Goal: Task Accomplishment & Management: Complete application form

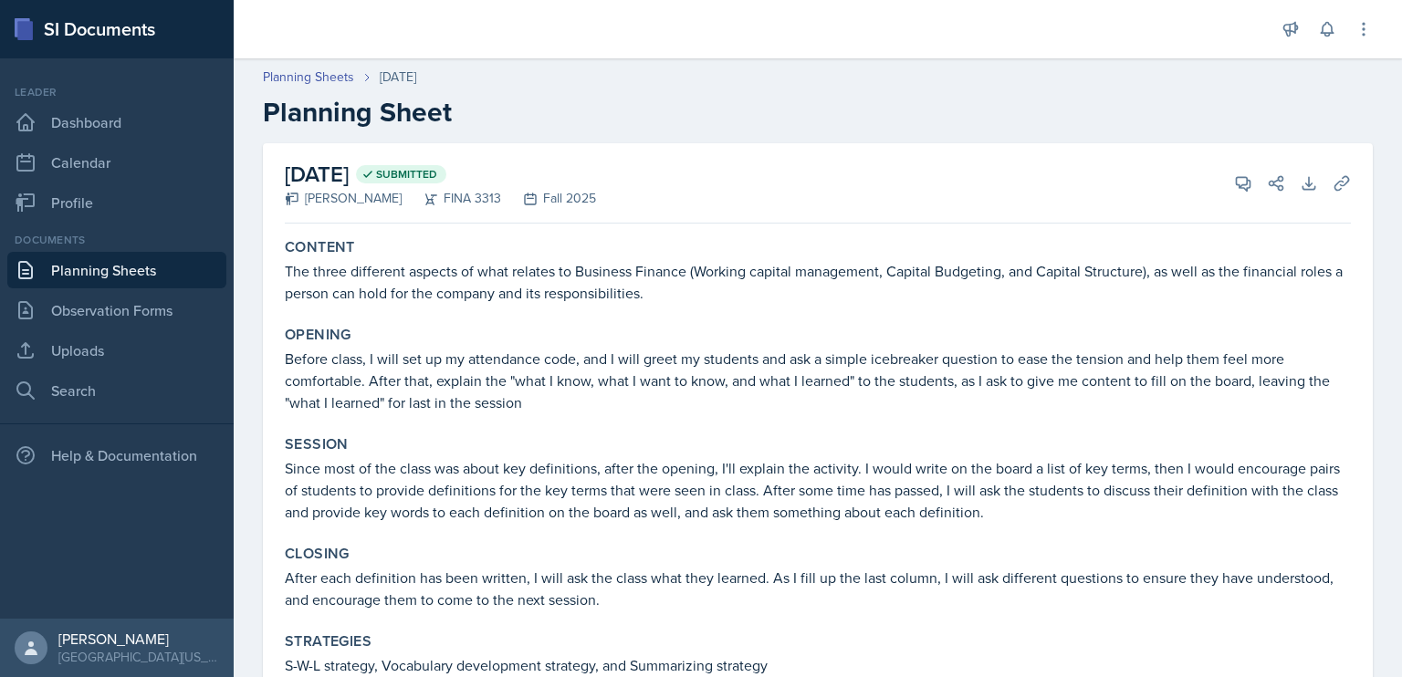
click at [131, 280] on link "Planning Sheets" at bounding box center [116, 270] width 219 height 37
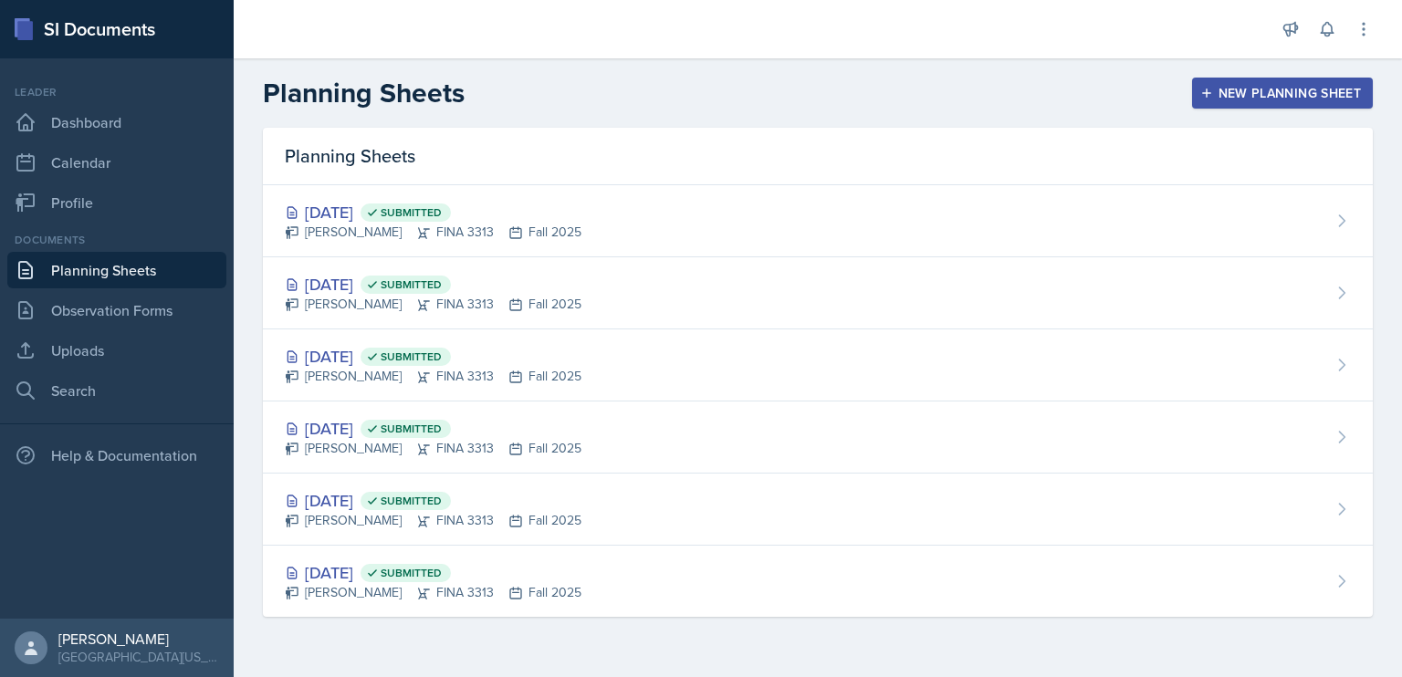
click at [1212, 99] on icon "button" at bounding box center [1206, 93] width 13 height 13
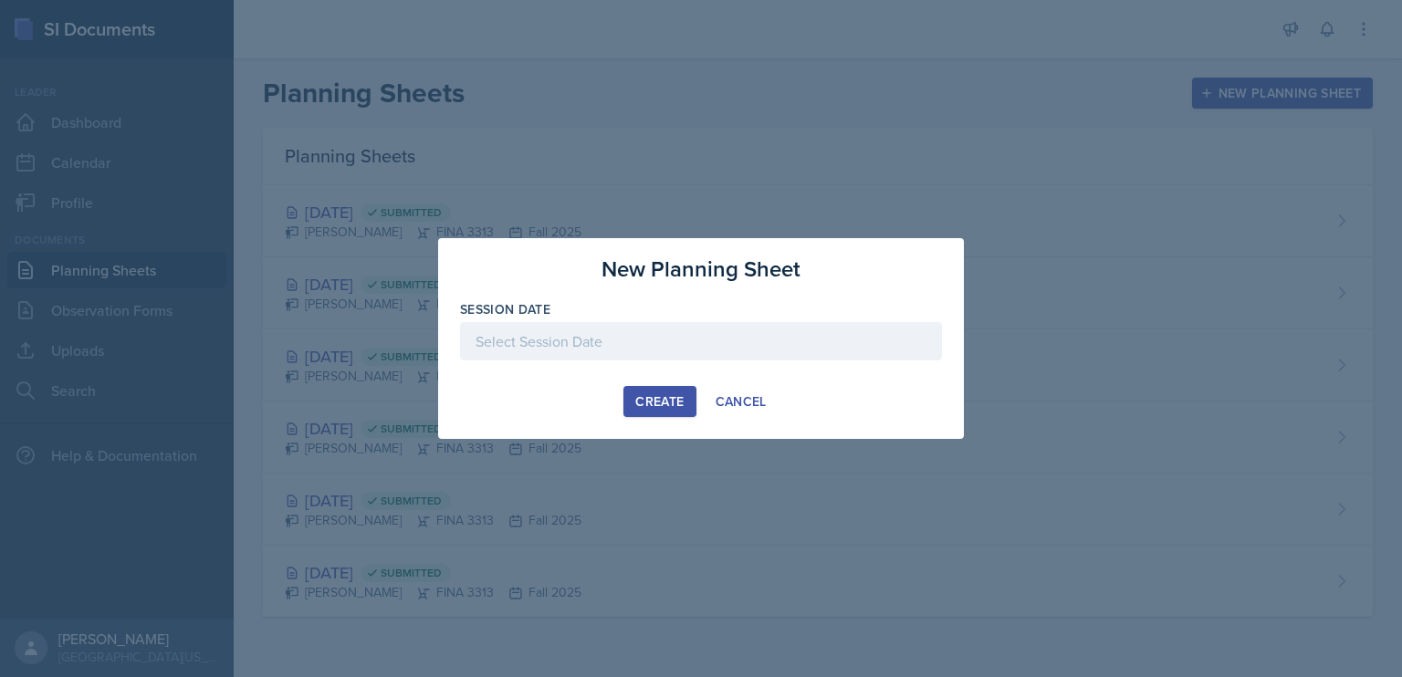
click at [642, 338] on div at bounding box center [701, 341] width 482 height 38
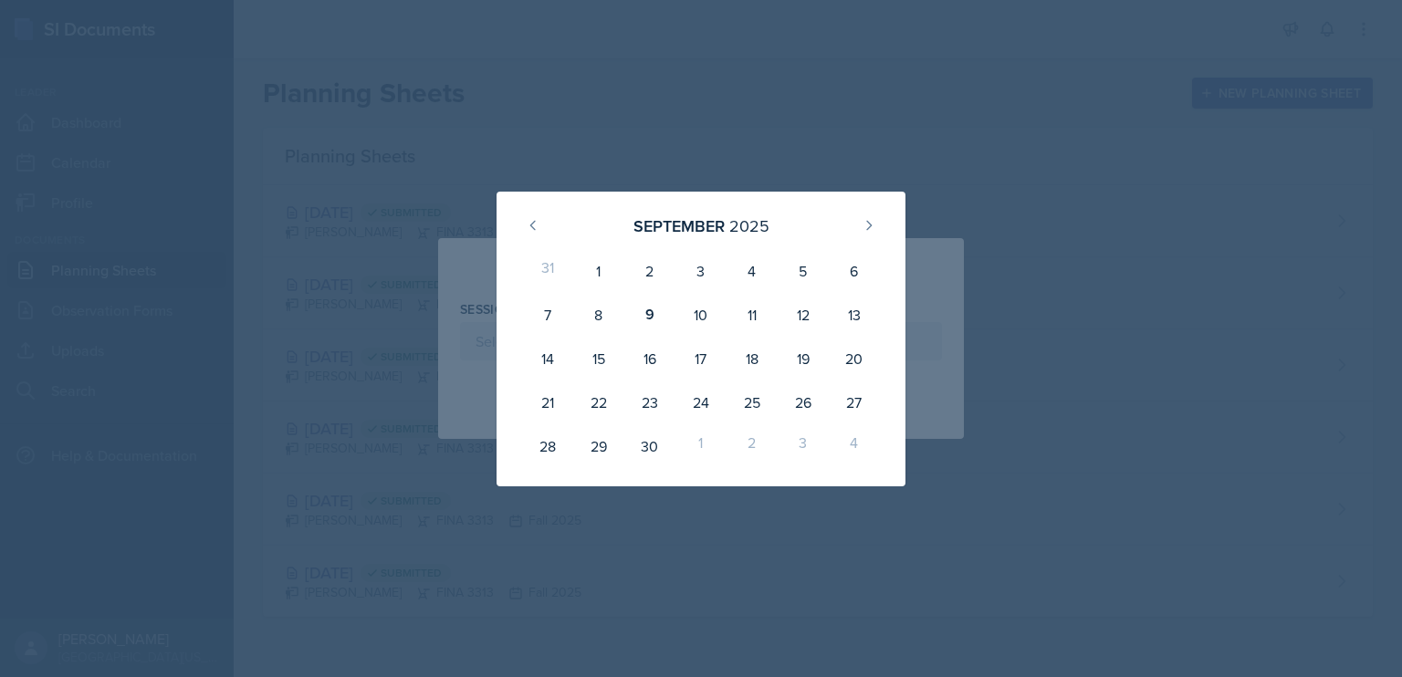
click at [692, 316] on div "10" at bounding box center [701, 315] width 51 height 44
type input "[DATE]"
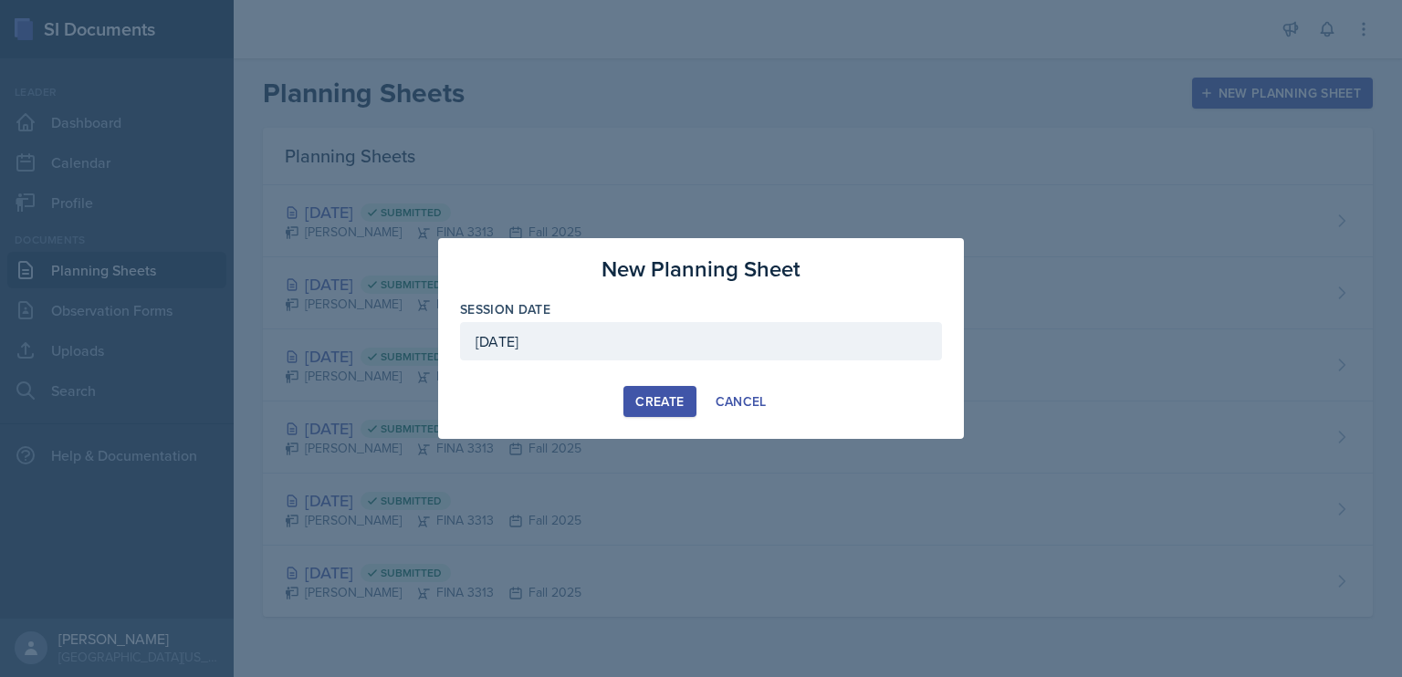
click at [660, 394] on div "Create" at bounding box center [659, 401] width 48 height 15
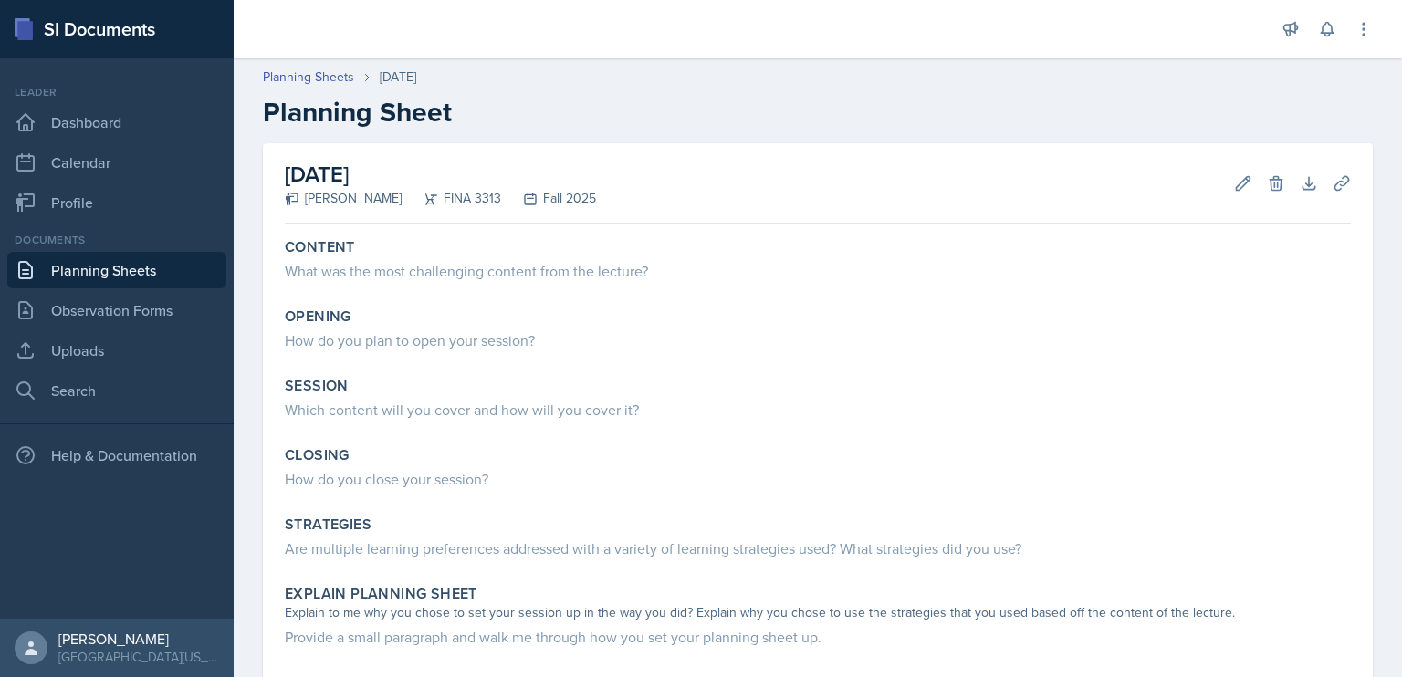
click at [550, 273] on div "What was the most challenging content from the lecture?" at bounding box center [818, 271] width 1066 height 22
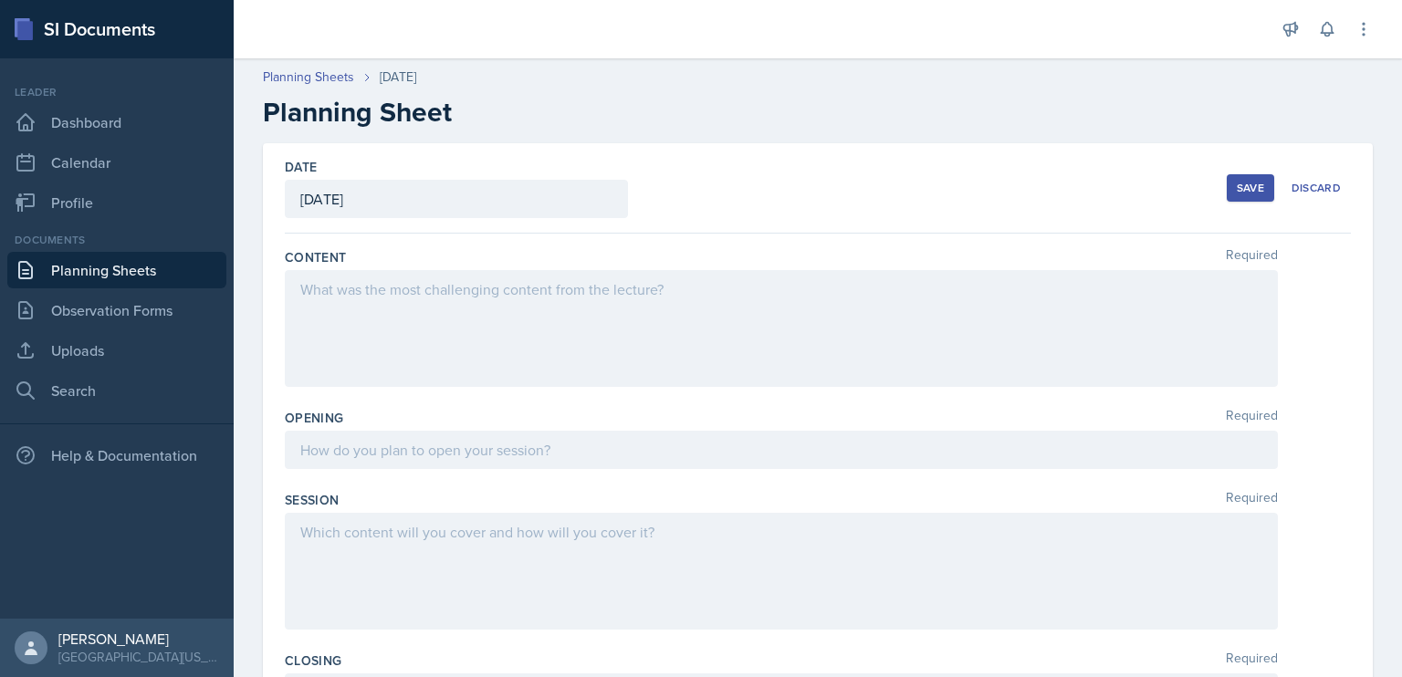
click at [556, 292] on div at bounding box center [781, 328] width 993 height 117
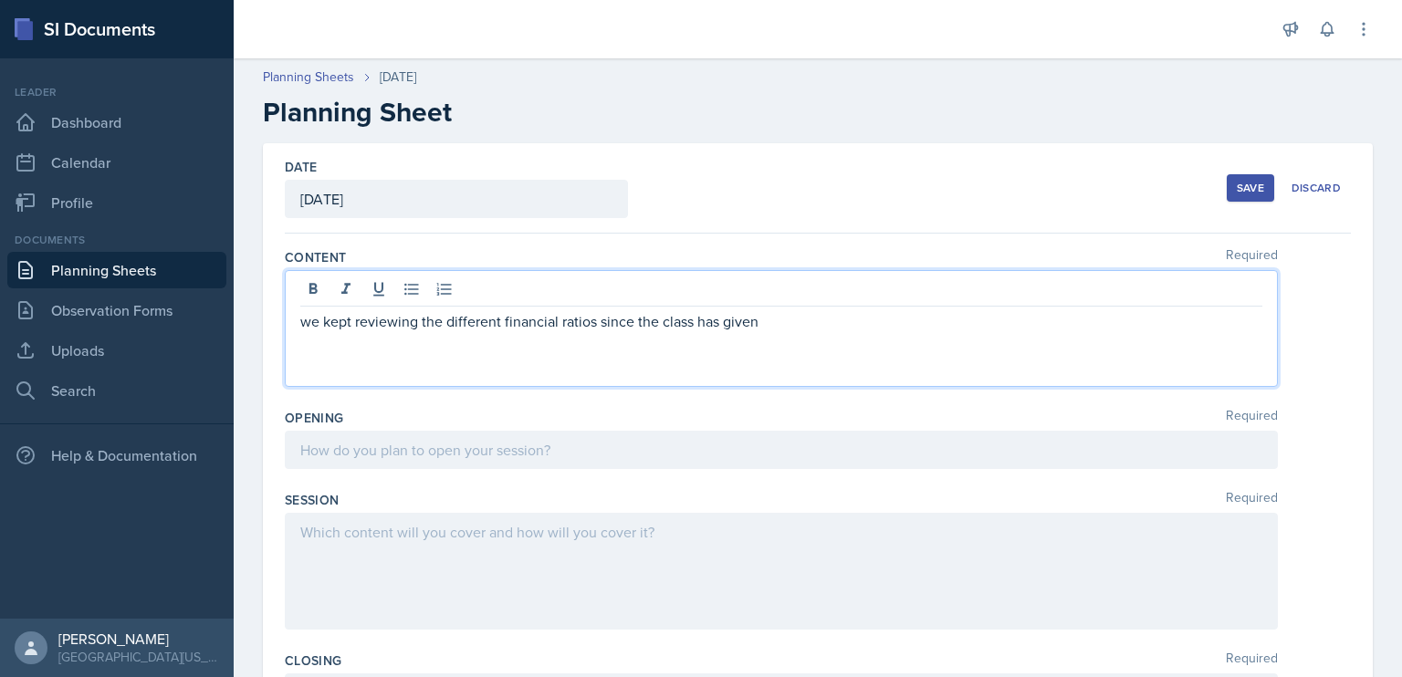
click at [700, 328] on p "we kept reviewing the different financial ratios since the class has given" at bounding box center [781, 321] width 962 height 22
click at [822, 328] on p "we kept reviewing the different financial ratios since the class was given" at bounding box center [781, 321] width 962 height 22
click at [959, 320] on p "We kept reviewing the different financial ratios since the class was given a pr…" at bounding box center [781, 321] width 962 height 22
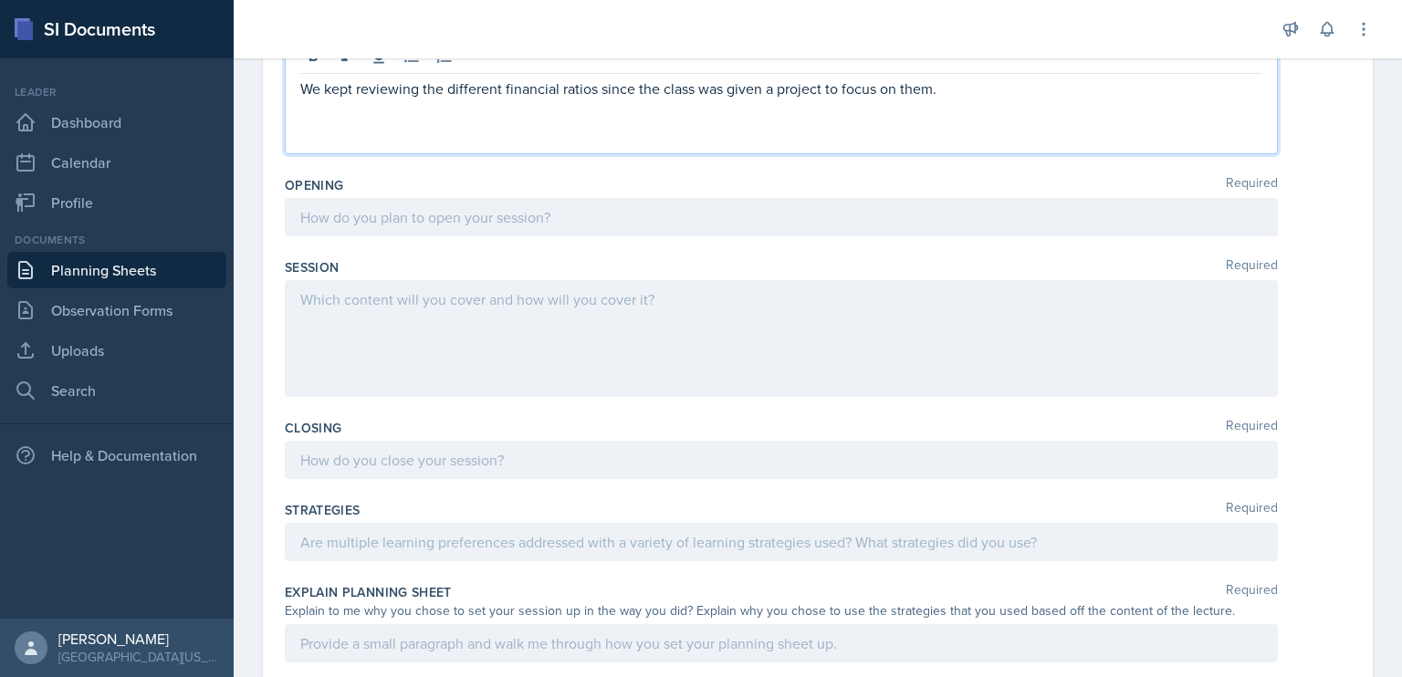
scroll to position [234, 0]
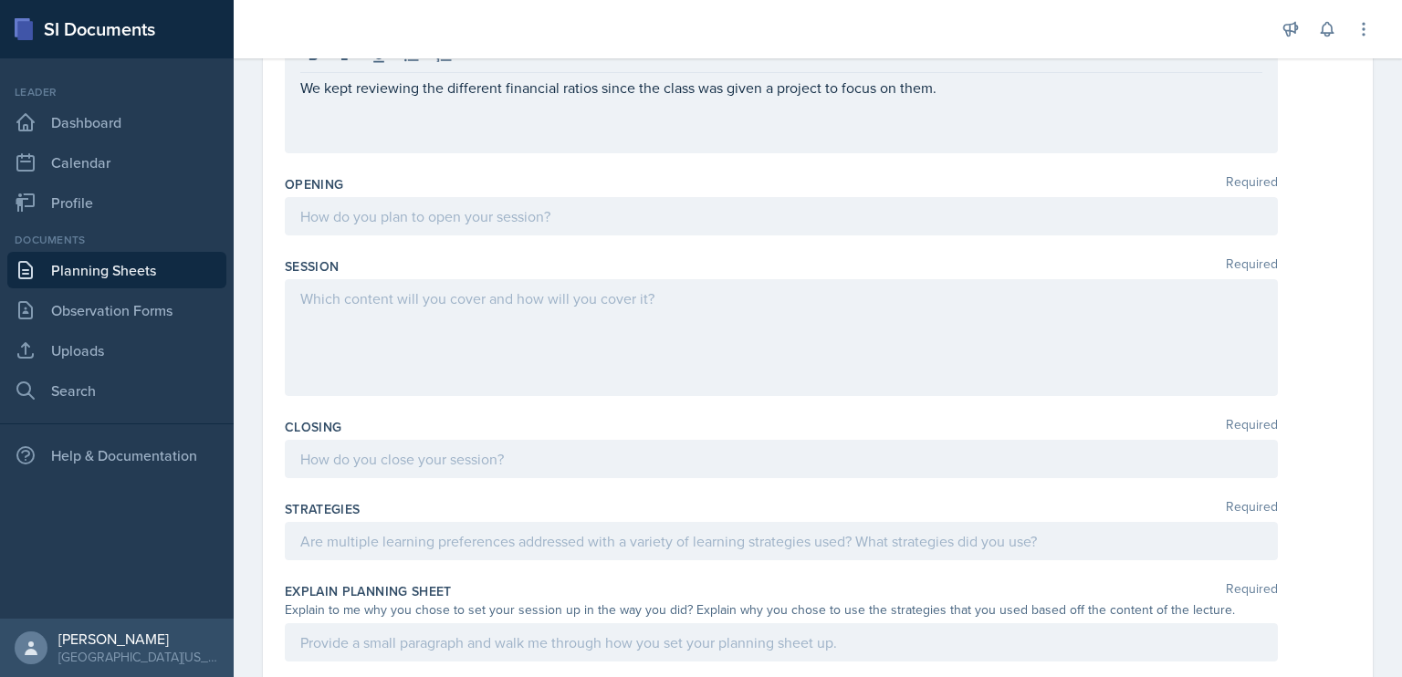
click at [141, 275] on link "Planning Sheets" at bounding box center [116, 270] width 219 height 37
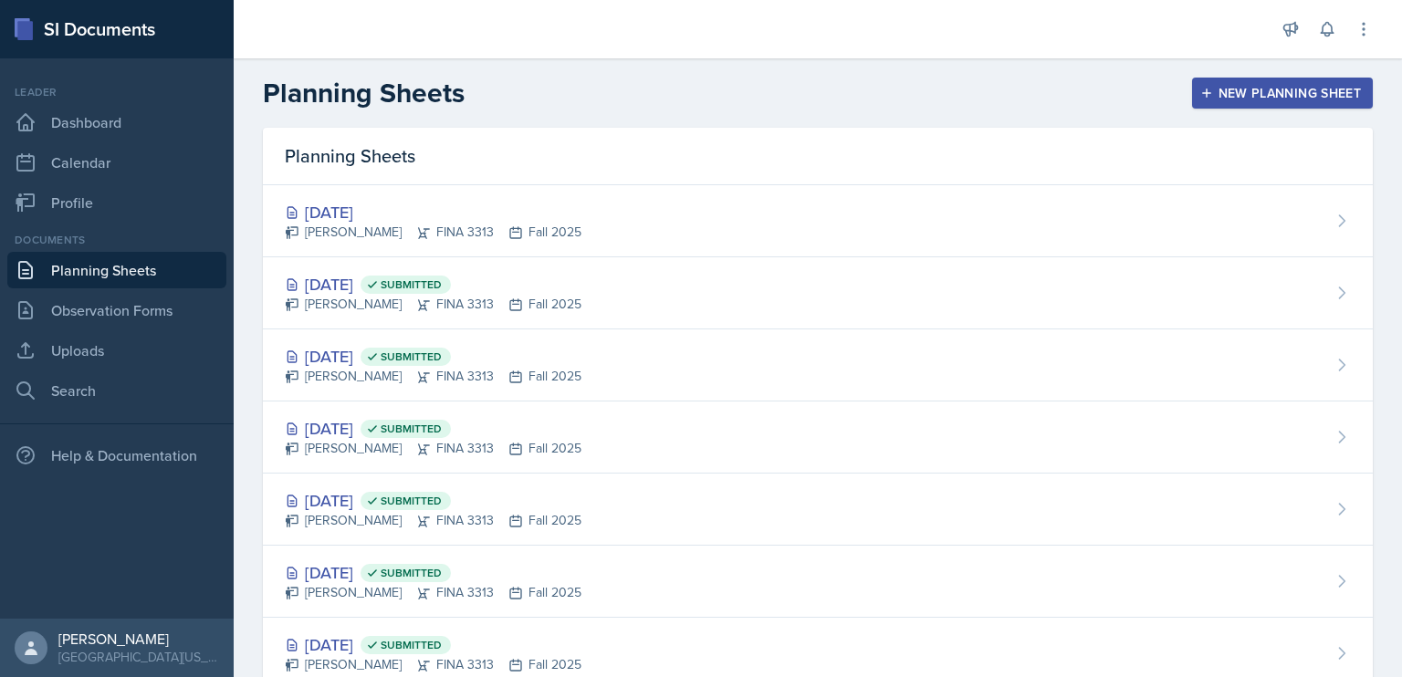
click at [608, 306] on div "[DATE] Submitted [PERSON_NAME] FINA 3313 Fall 2025" at bounding box center [818, 293] width 1110 height 72
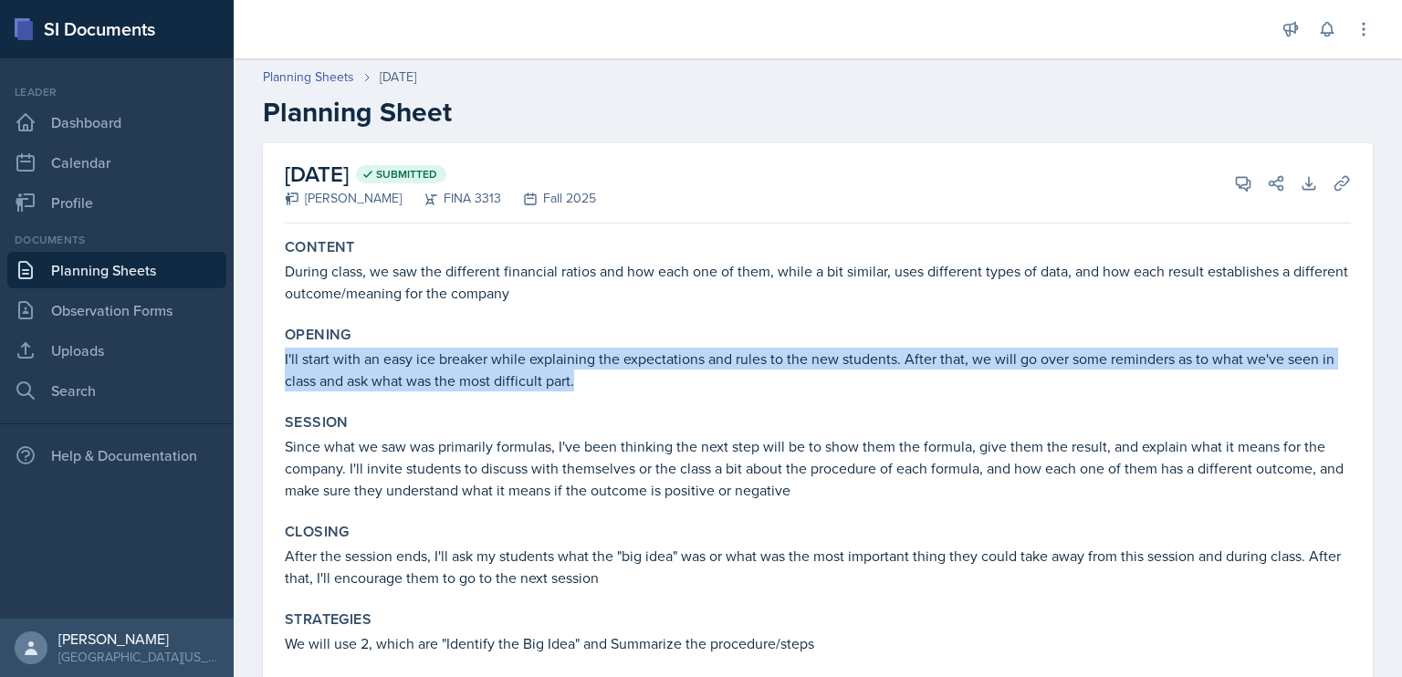
drag, startPoint x: 591, startPoint y: 379, endPoint x: 282, endPoint y: 355, distance: 309.5
click at [282, 355] on div "Opening I'll start with an easy ice breaker while explaining the expectations a…" at bounding box center [818, 359] width 1081 height 80
copy p "I'll start with an easy ice breaker while explaining the expectations and rules…"
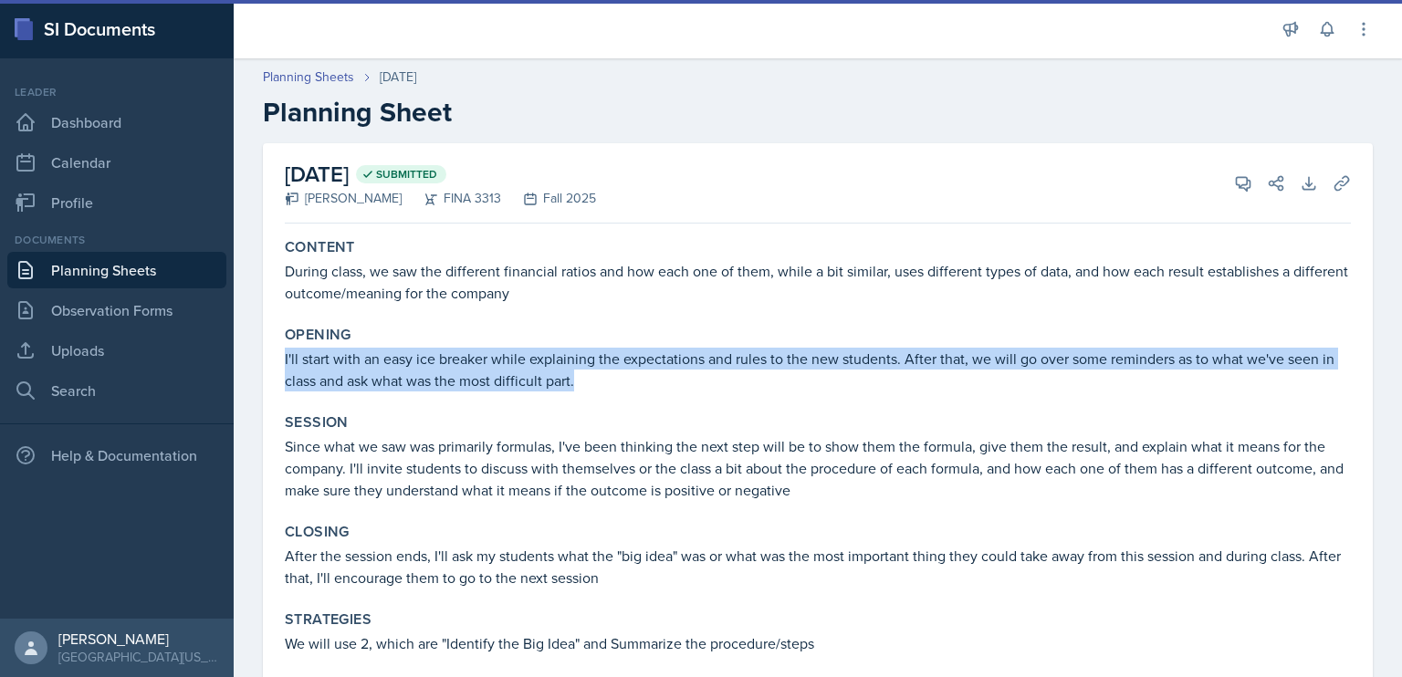
click at [63, 267] on link "Planning Sheets" at bounding box center [116, 270] width 219 height 37
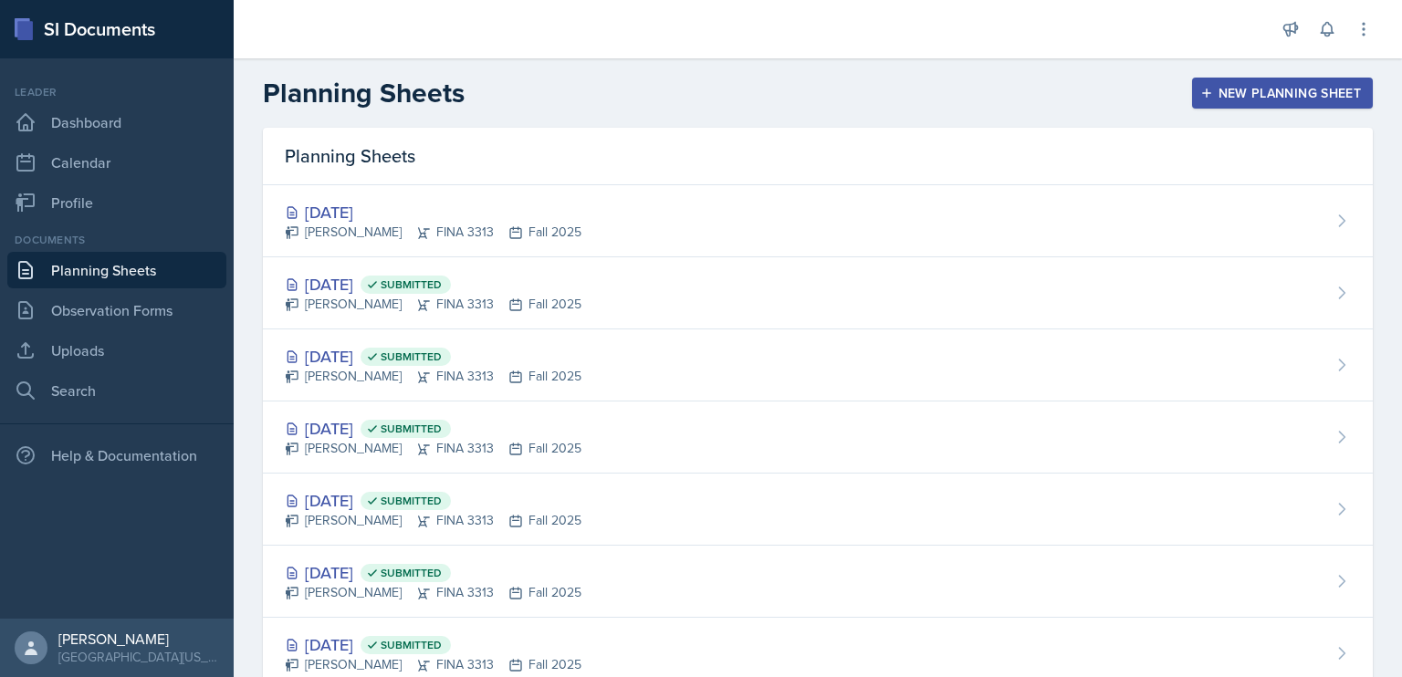
click at [586, 244] on div "[DATE] [PERSON_NAME] FINA 3313 Fall 2025" at bounding box center [818, 221] width 1110 height 72
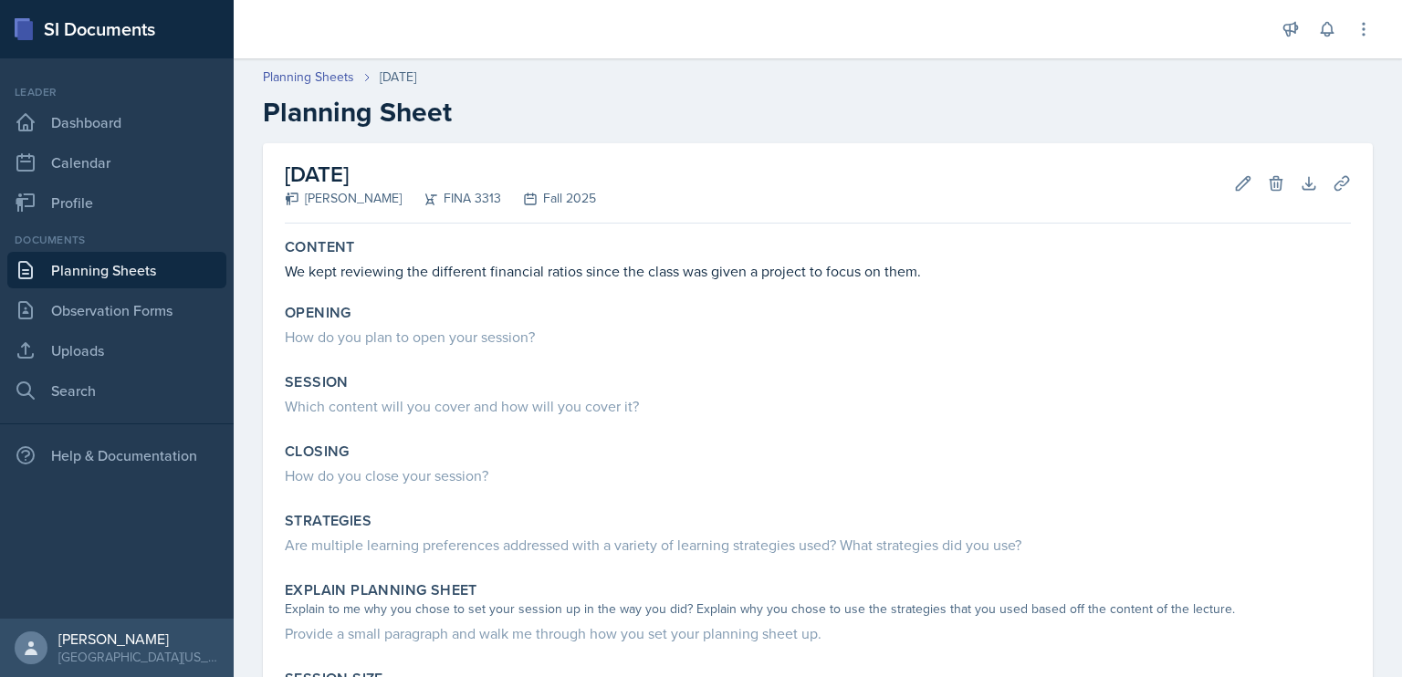
click at [603, 312] on div "Opening" at bounding box center [818, 313] width 1066 height 18
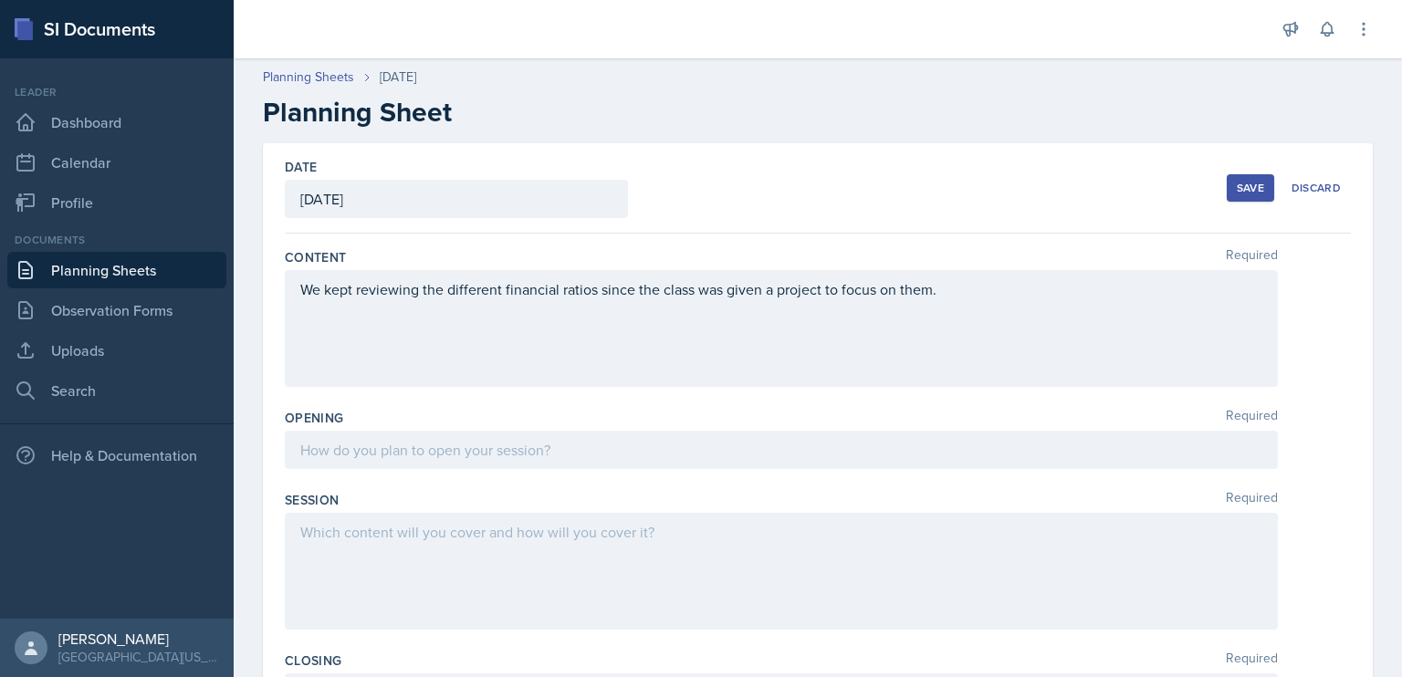
click at [558, 435] on div at bounding box center [781, 450] width 993 height 38
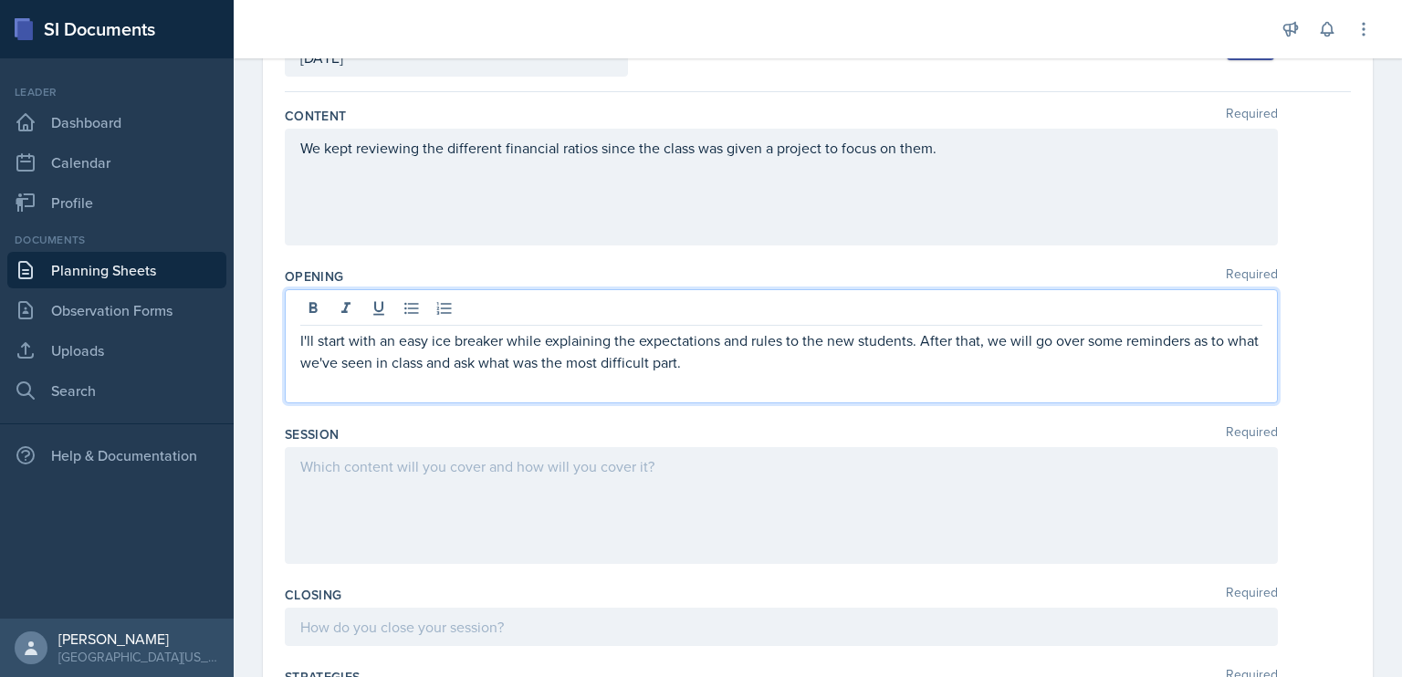
scroll to position [148, 0]
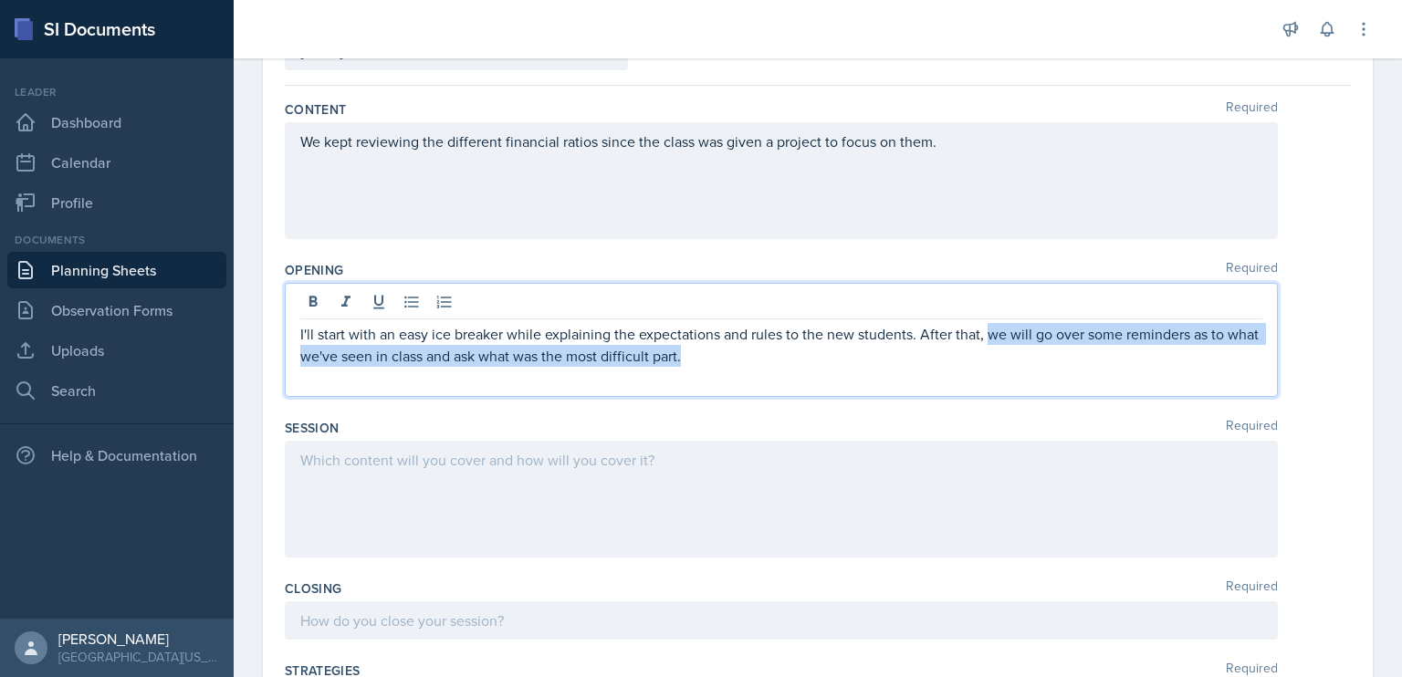
drag, startPoint x: 768, startPoint y: 361, endPoint x: 990, endPoint y: 333, distance: 223.5
click at [990, 333] on p "I'll start with an easy ice breaker while explaining the expectations and rules…" at bounding box center [781, 345] width 962 height 44
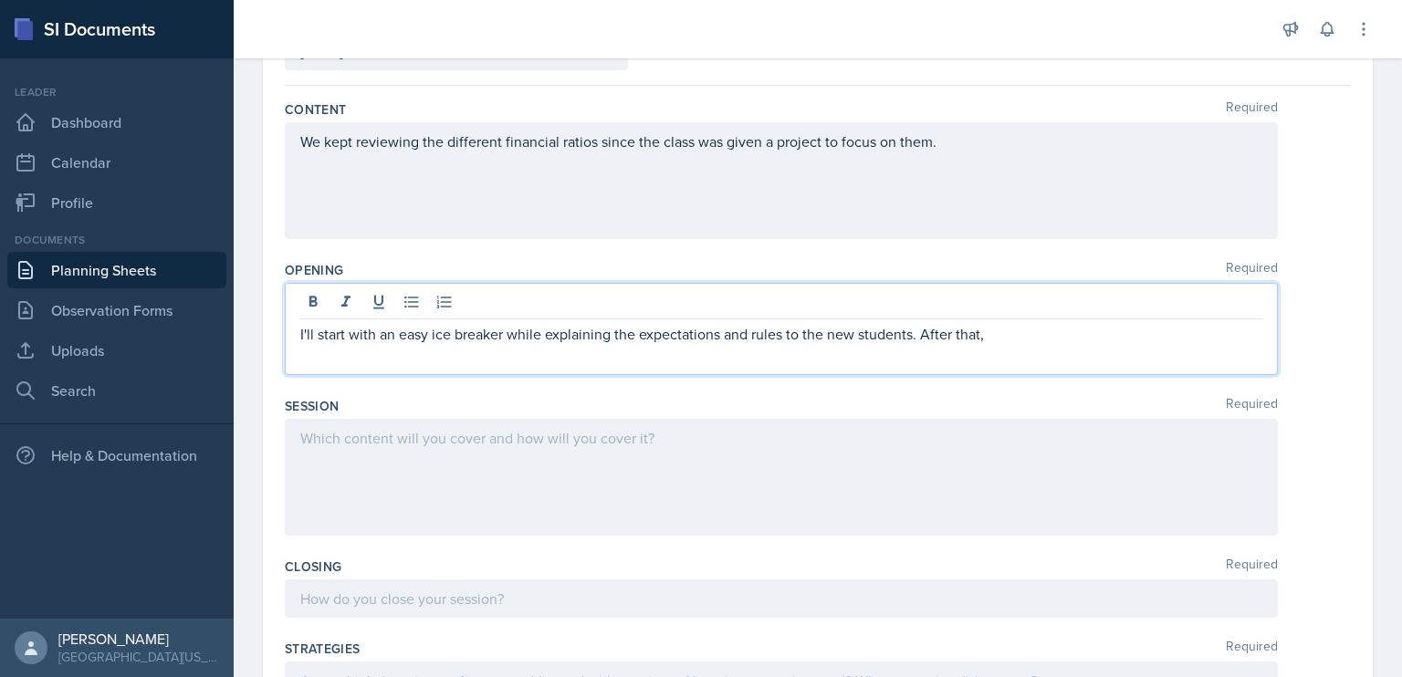
click at [906, 331] on p "I'll start with an easy ice breaker while explaining the expectations and rules…" at bounding box center [781, 334] width 962 height 22
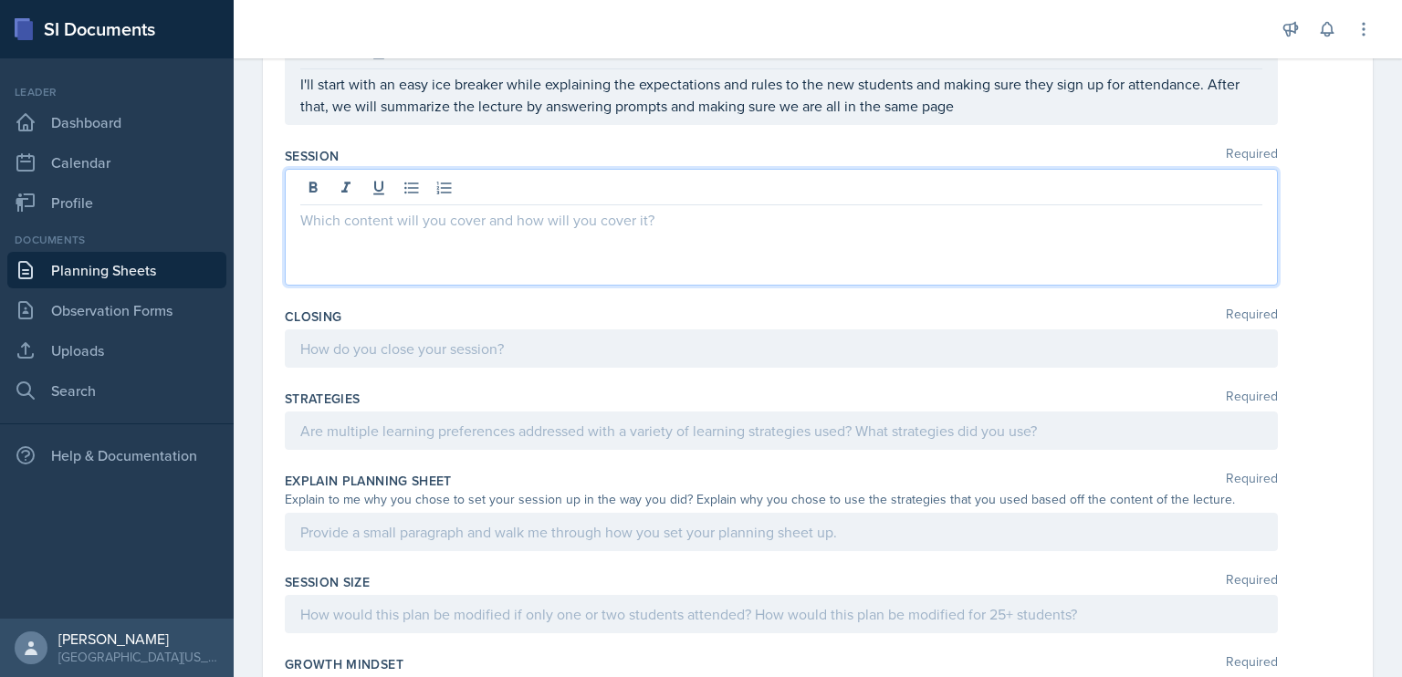
scroll to position [400, 0]
click at [558, 225] on p "After the opening, I'll make different" at bounding box center [781, 218] width 962 height 22
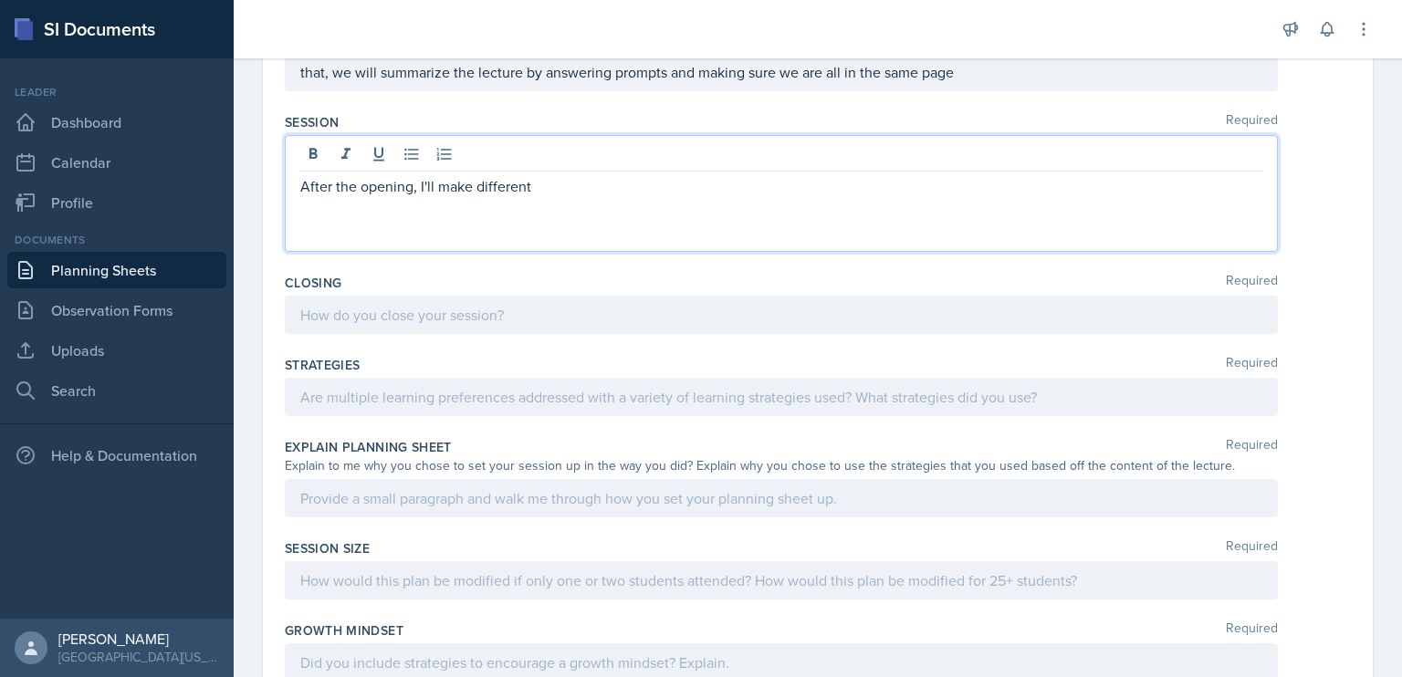
scroll to position [369, 0]
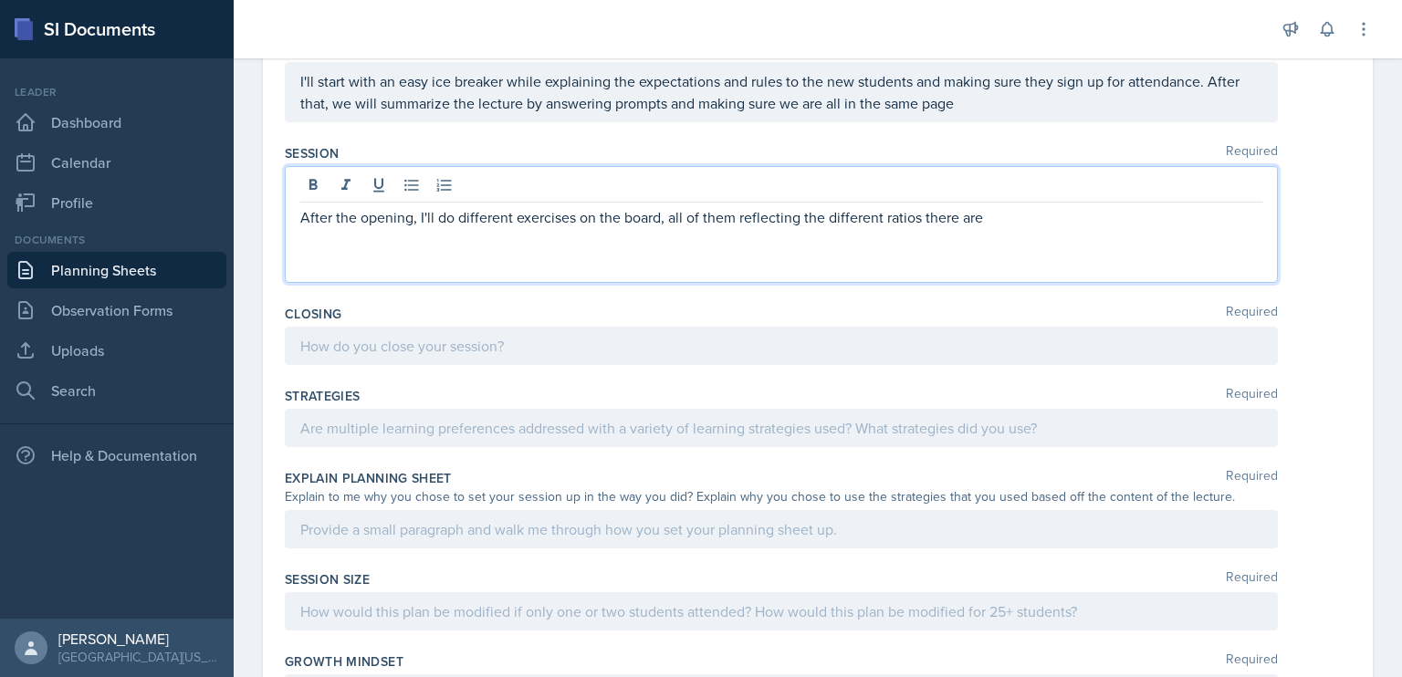
click at [1041, 211] on p "After the opening, I'll do different exercises on the board, all of them reflec…" at bounding box center [781, 217] width 962 height 22
click at [635, 231] on p "After the opening, I'll do different exercises on the board, all of which refle…" at bounding box center [781, 228] width 962 height 44
click at [654, 244] on p "After the opening, I'll do different exercises on the board, all of which refle…" at bounding box center [781, 228] width 962 height 44
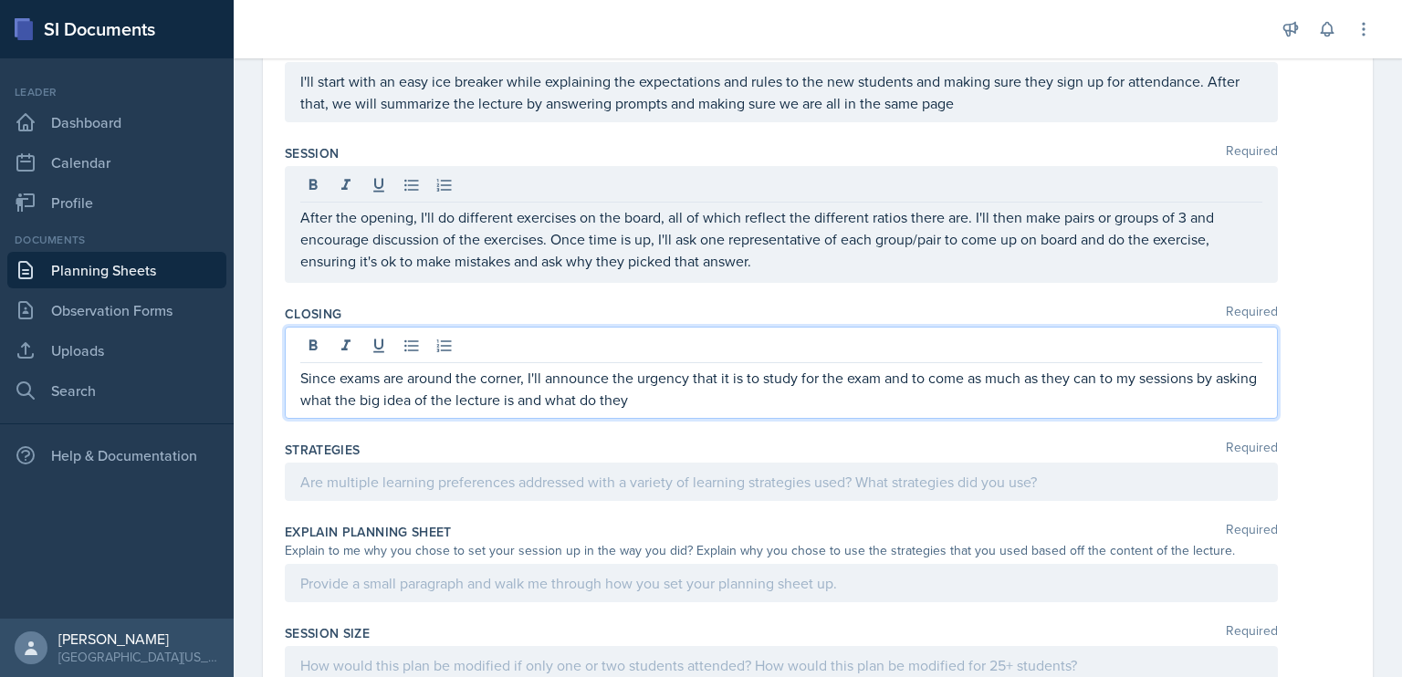
click at [713, 393] on p "Since exams are around the corner, I'll announce the urgency that it is to stud…" at bounding box center [781, 389] width 962 height 44
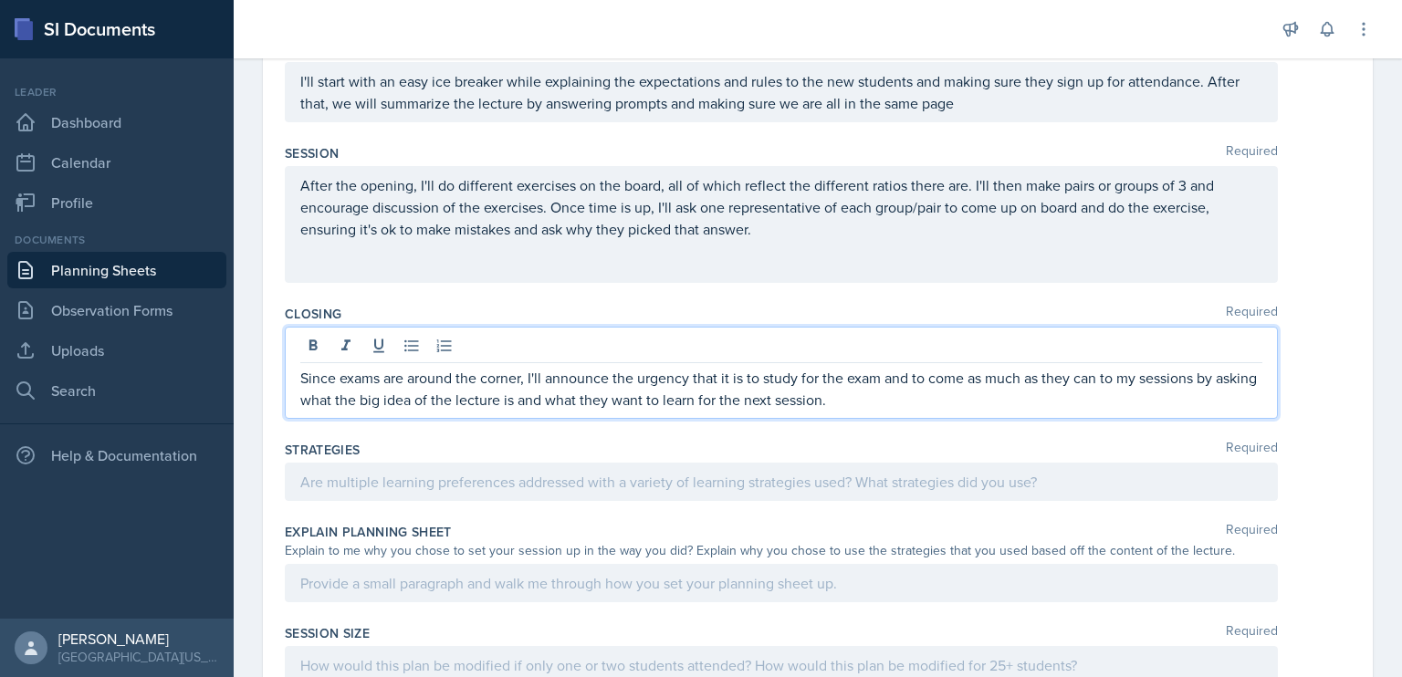
scroll to position [640, 0]
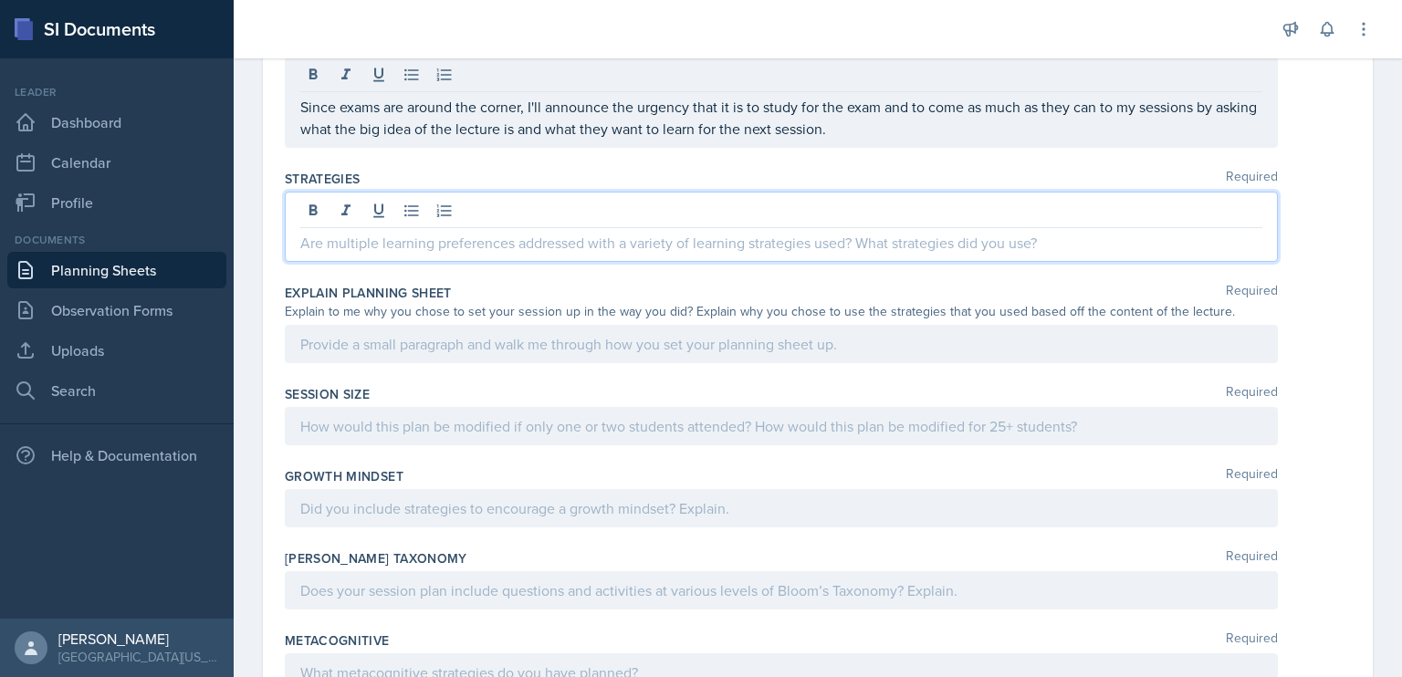
click at [557, 232] on p at bounding box center [781, 243] width 962 height 22
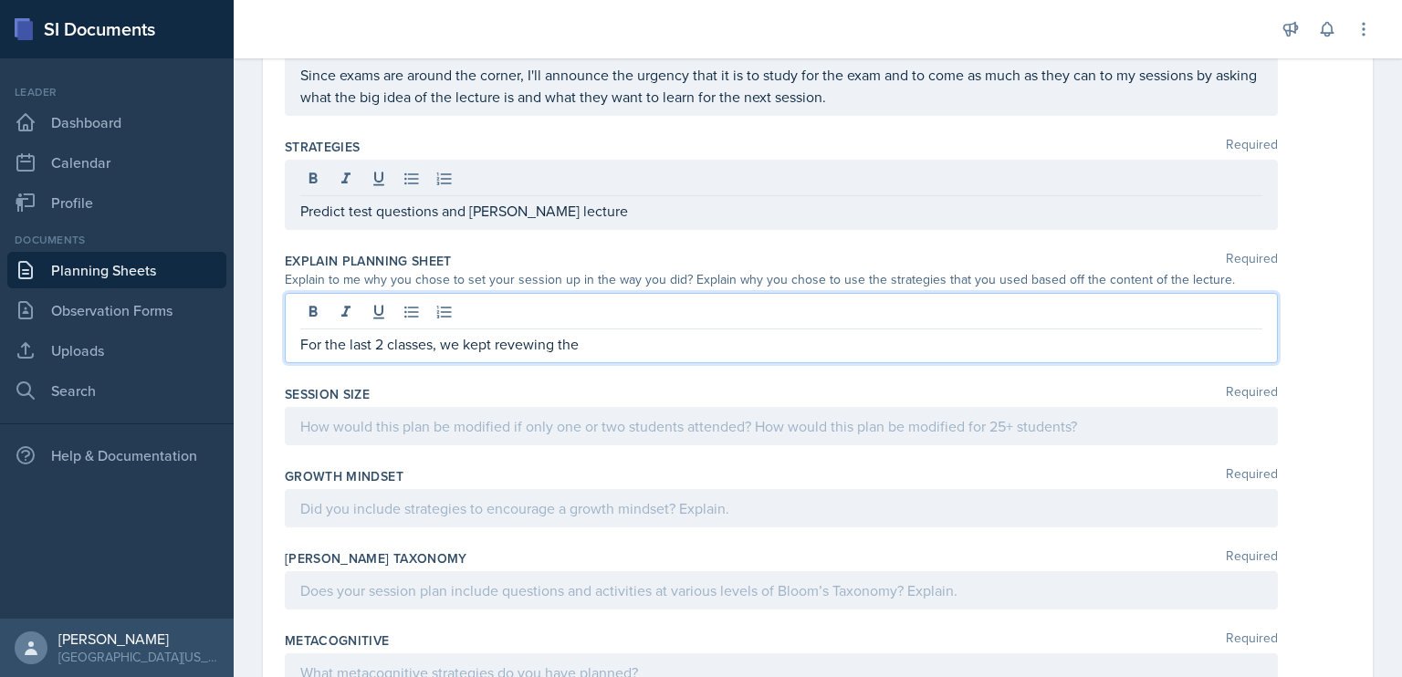
click at [520, 349] on p "For the last 2 classes, we kept revewing the" at bounding box center [781, 344] width 962 height 22
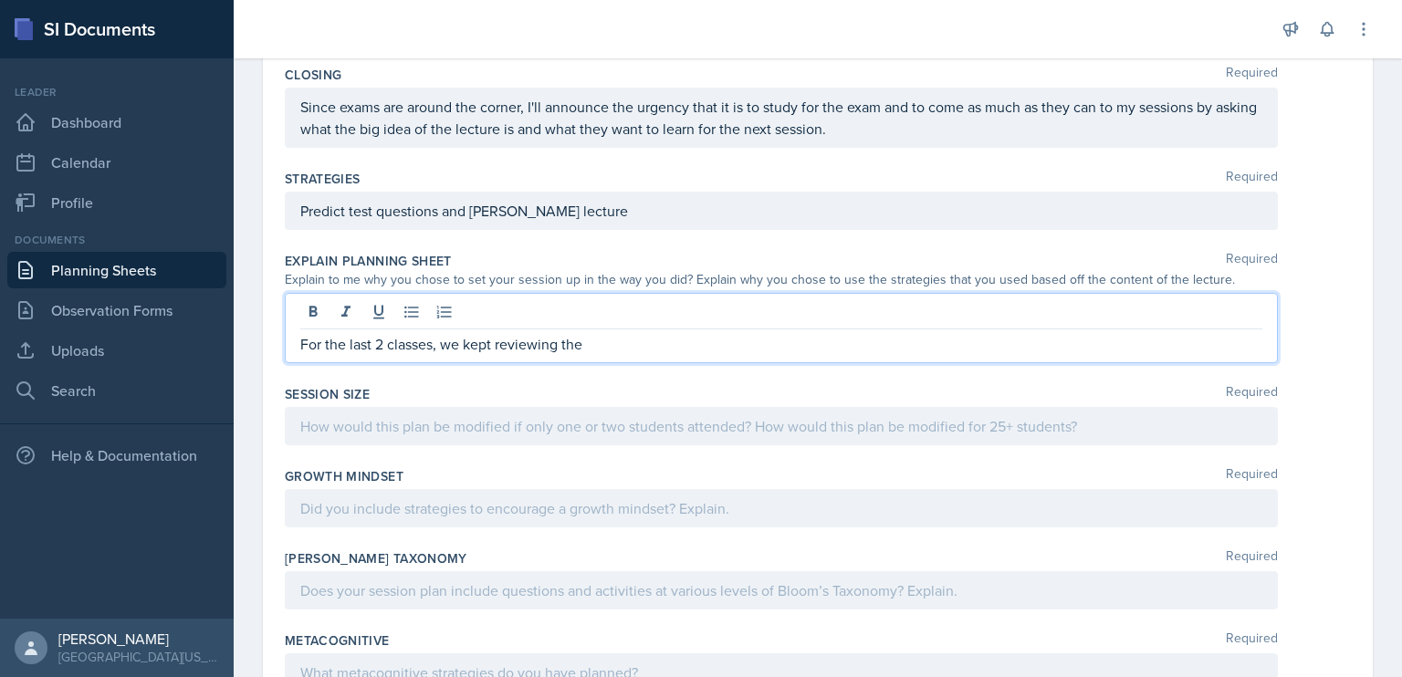
click at [649, 335] on p "For the last 2 classes, we kept reviewing the" at bounding box center [781, 344] width 962 height 22
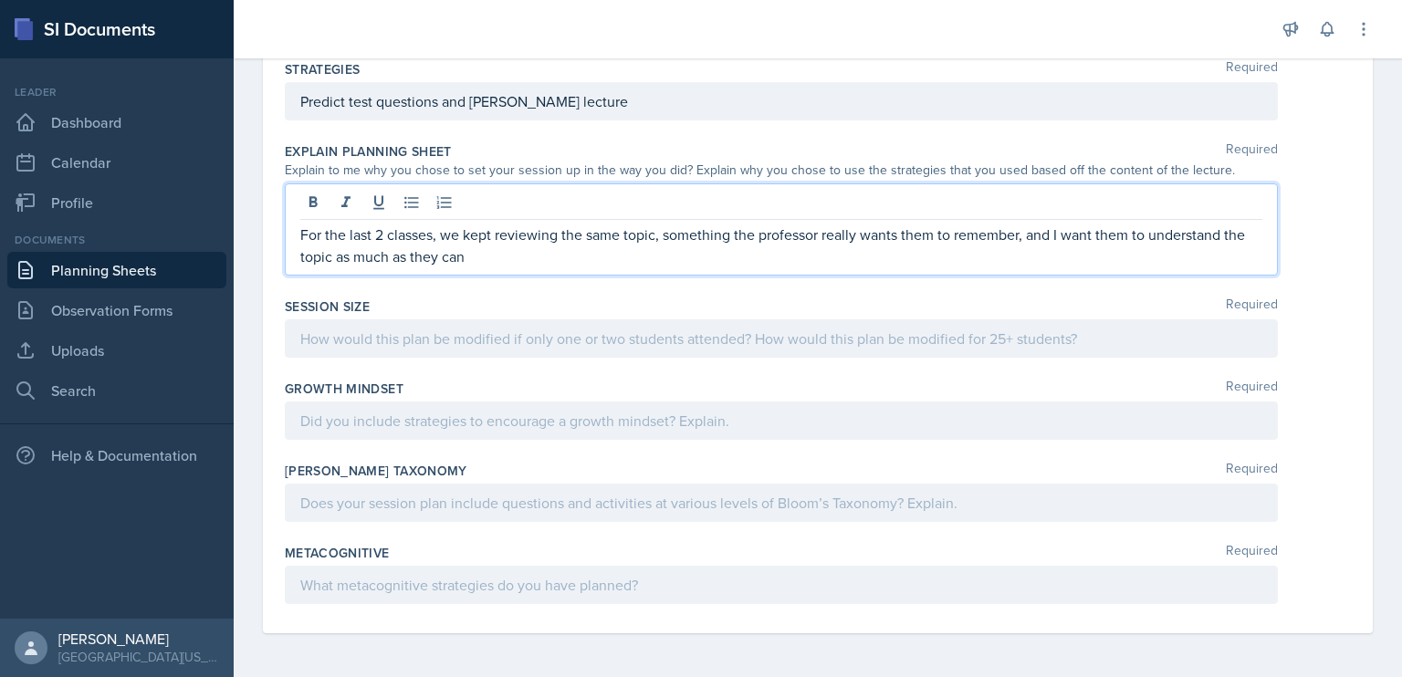
click at [635, 337] on p at bounding box center [781, 339] width 962 height 22
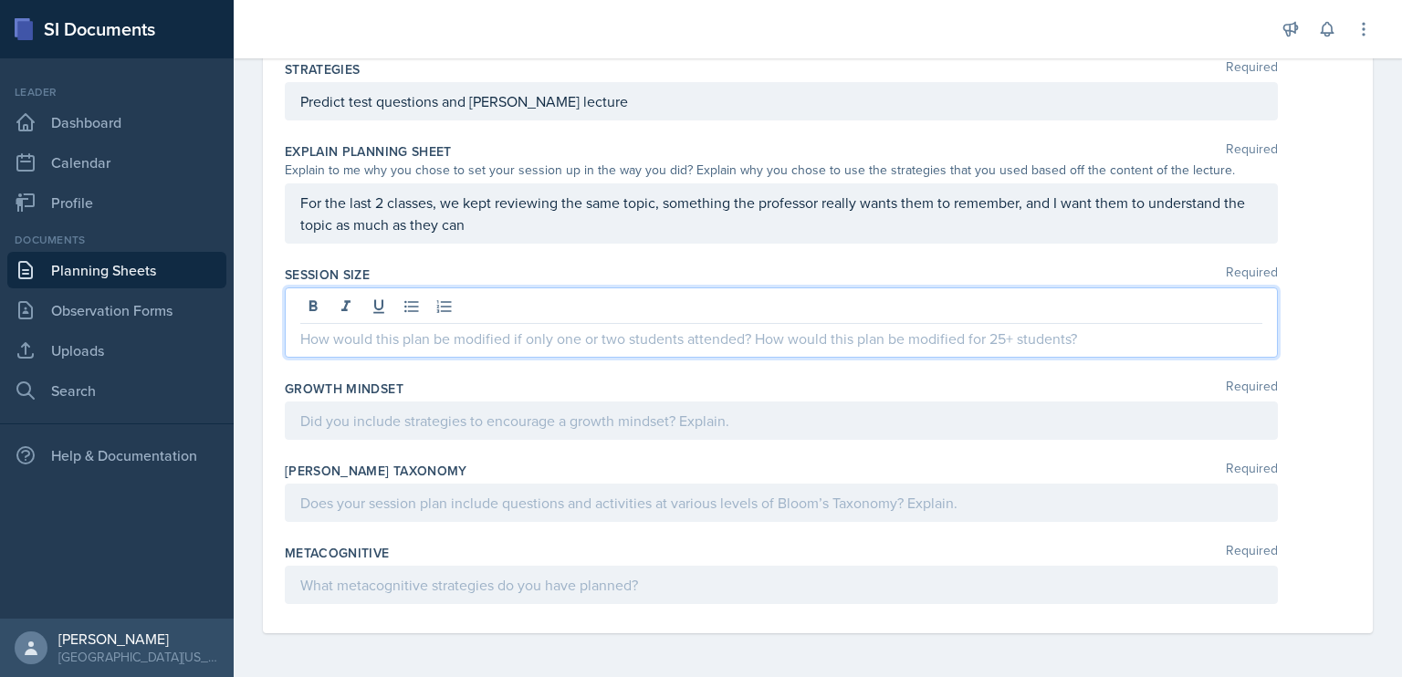
scroll to position [713, 0]
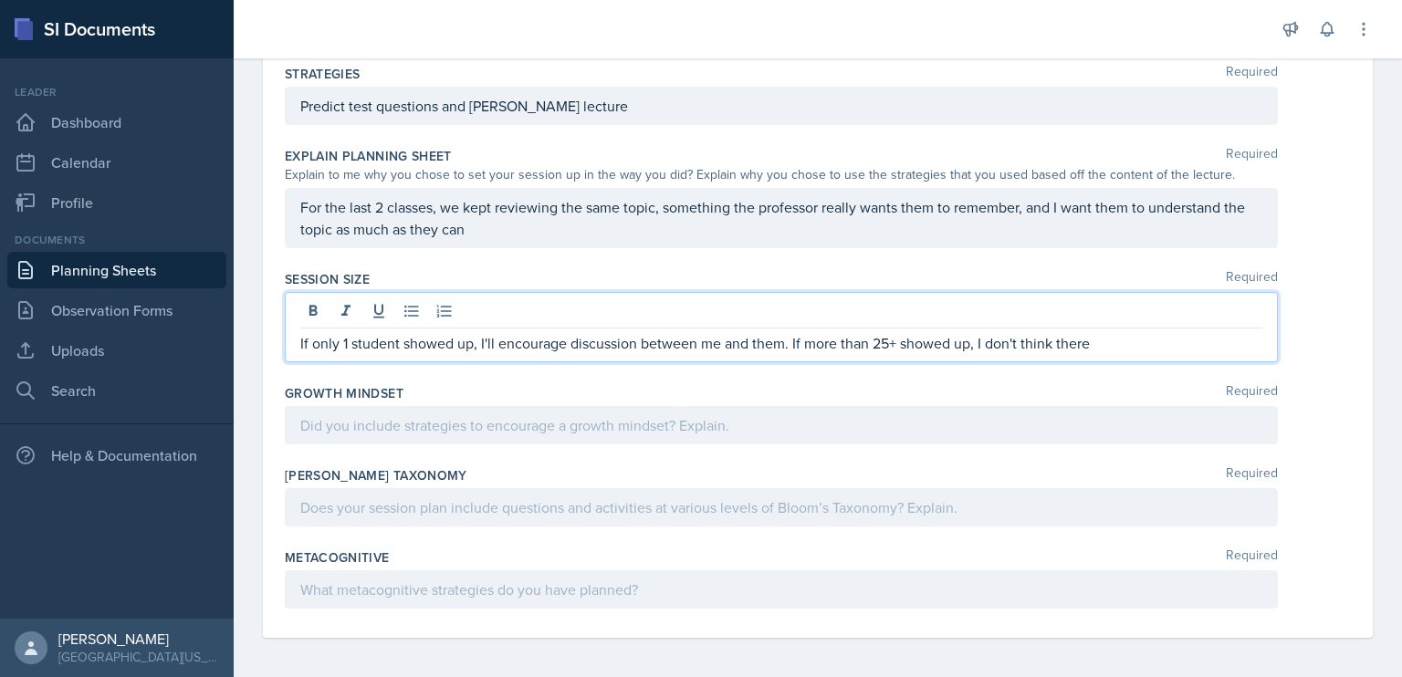
click at [1144, 341] on p "If only 1 student showed up, I'll encourage discussion between me and them. If …" at bounding box center [781, 343] width 962 height 22
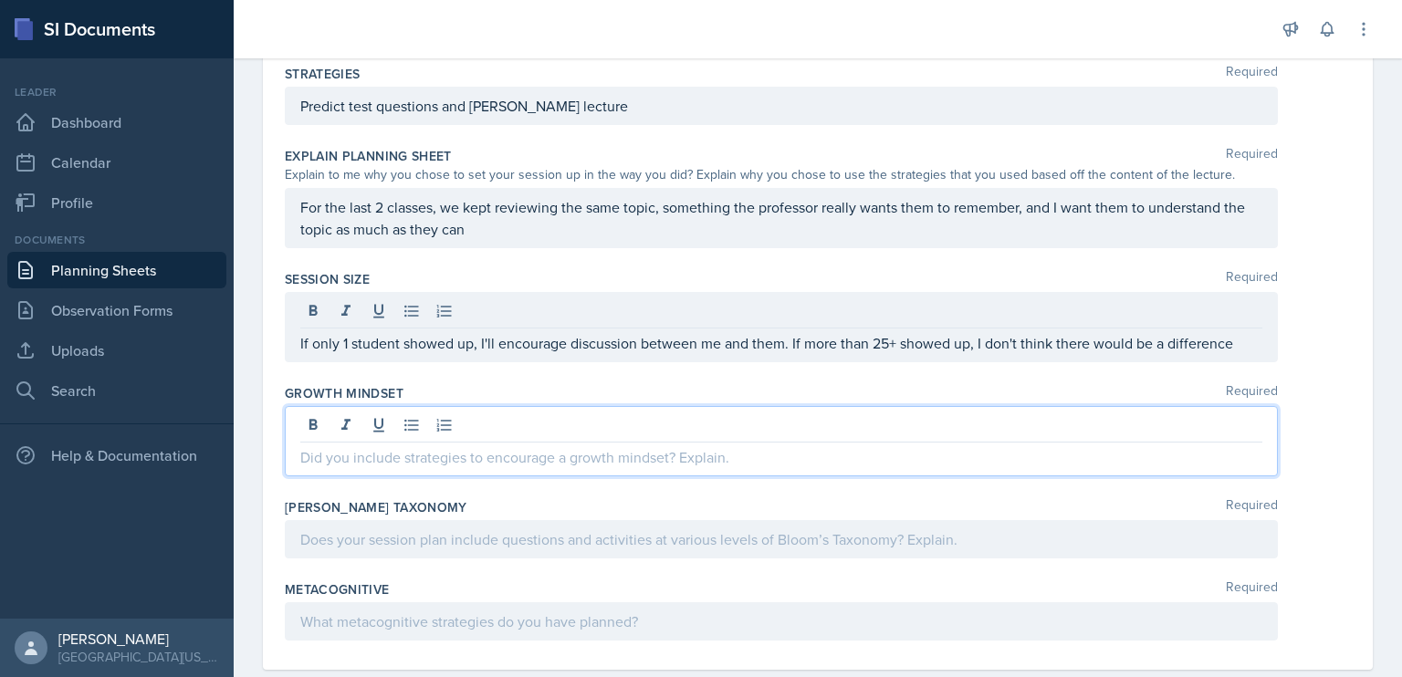
scroll to position [745, 0]
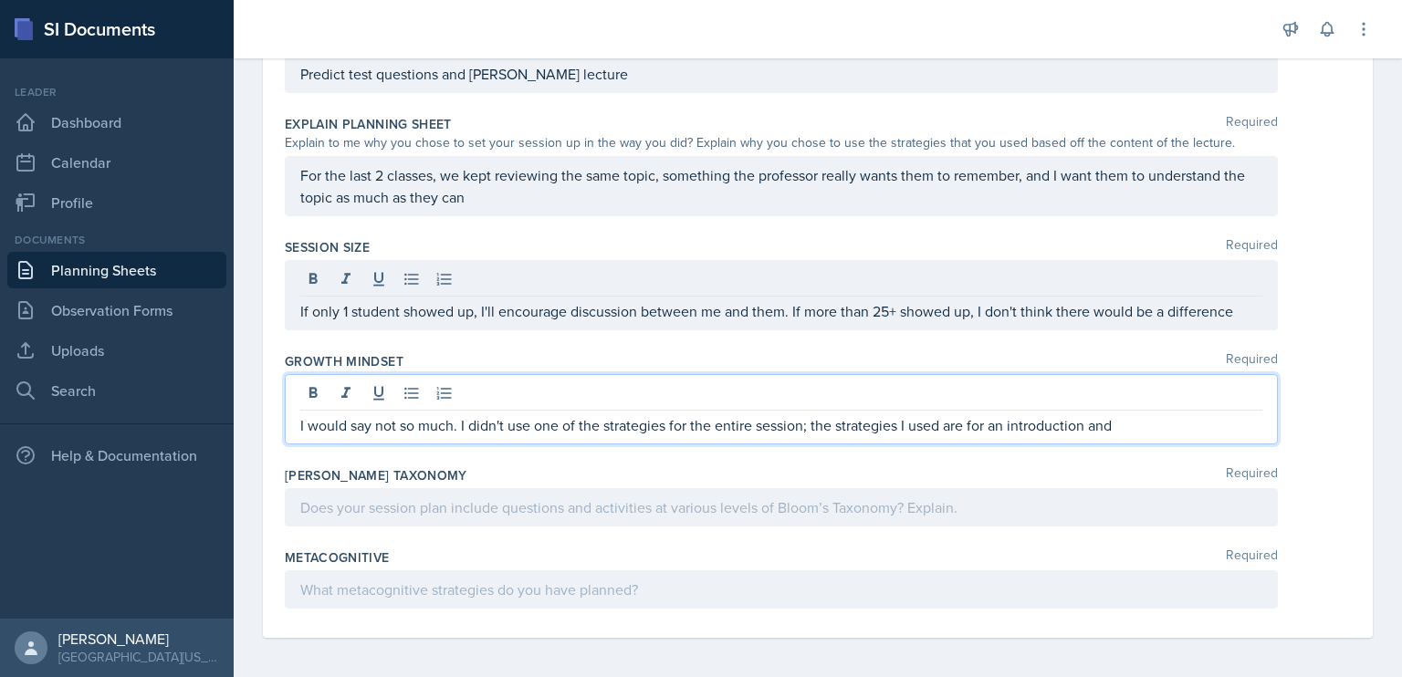
click at [1129, 415] on p "I would say not so much. I didn't use one of the strategies for the entire sess…" at bounding box center [781, 425] width 962 height 22
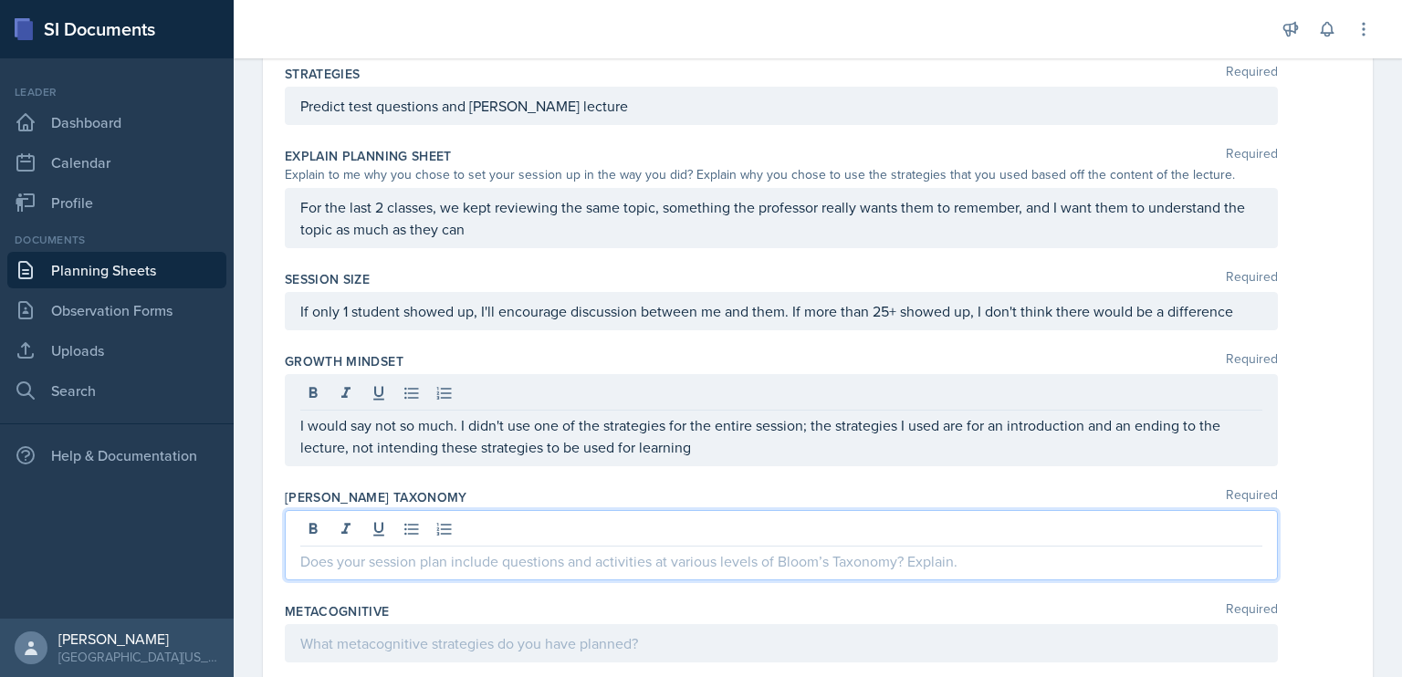
click at [864, 518] on div at bounding box center [781, 545] width 993 height 70
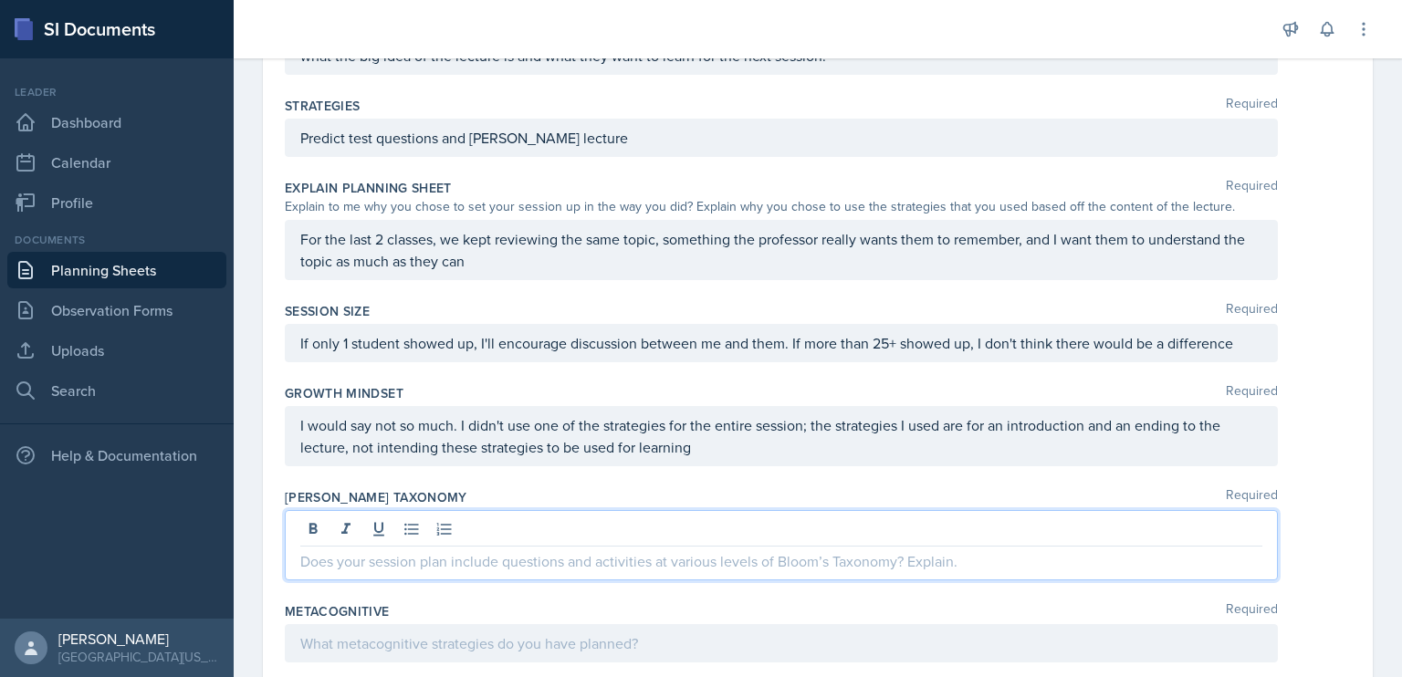
scroll to position [735, 0]
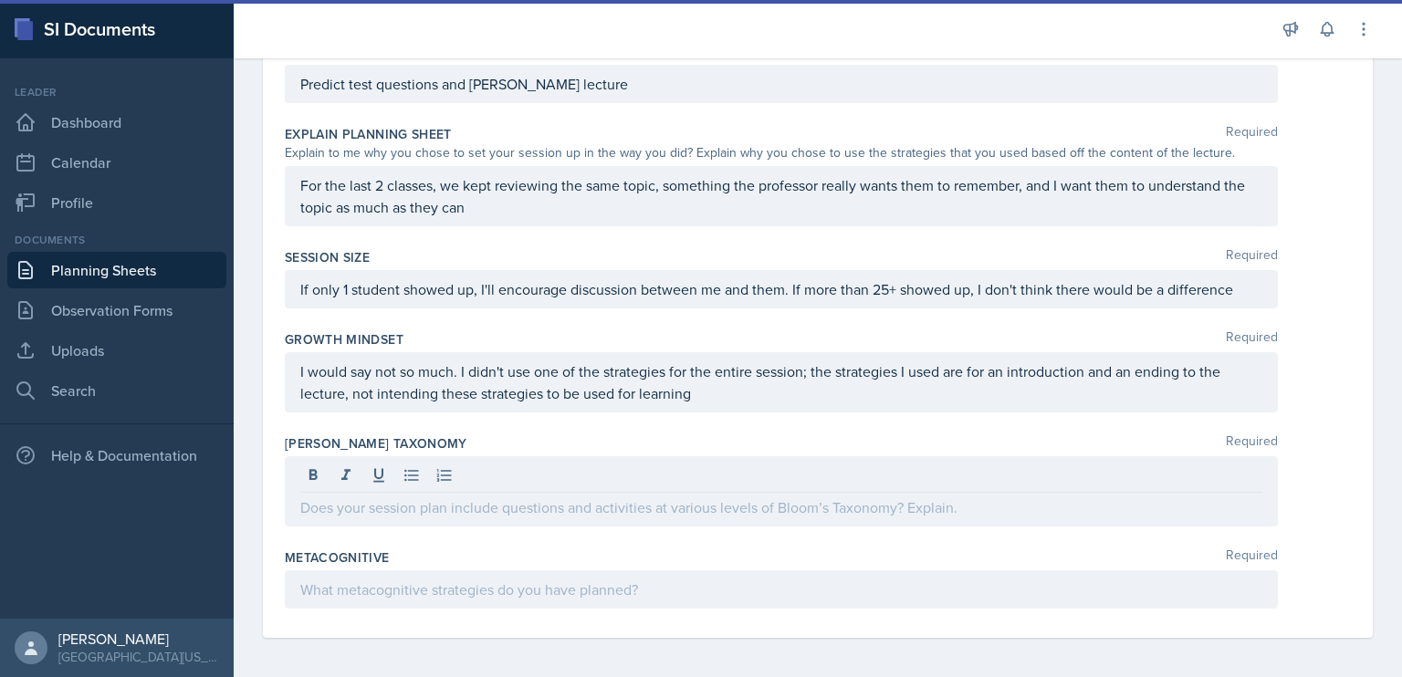
click at [132, 274] on link "Planning Sheets" at bounding box center [116, 270] width 219 height 37
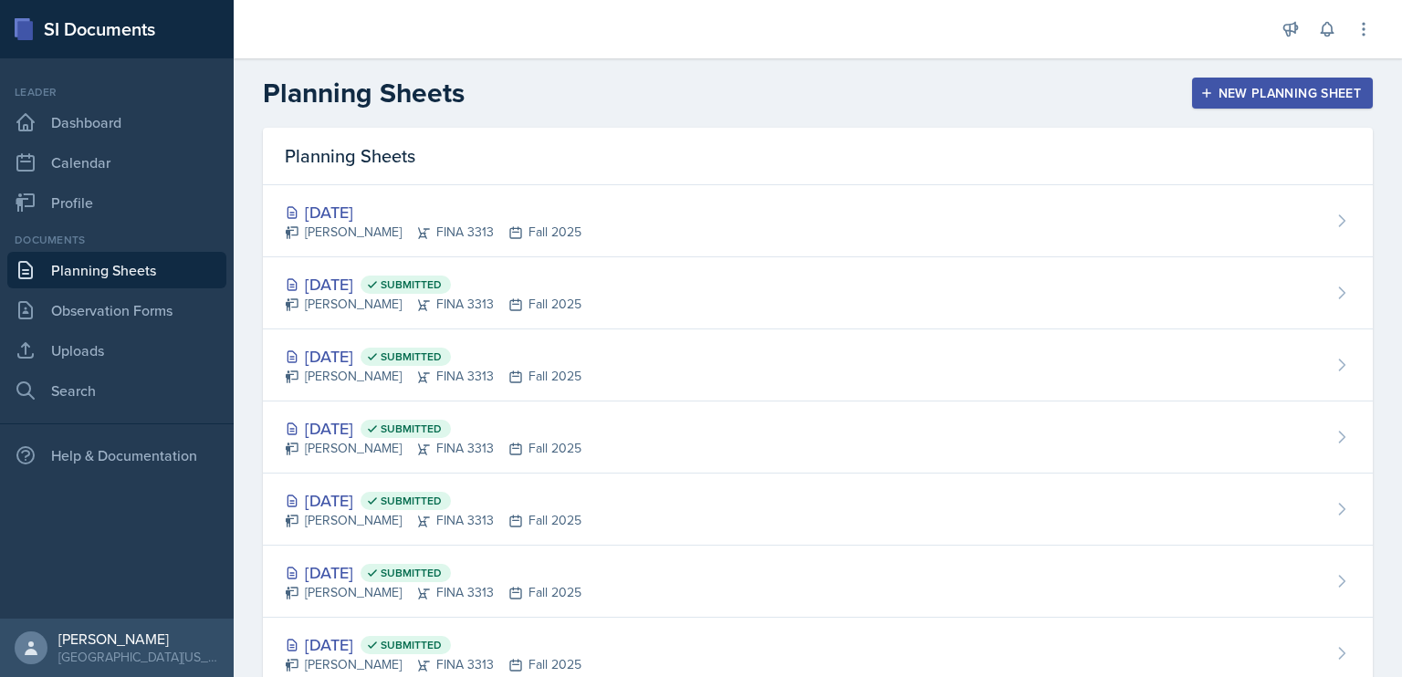
click at [573, 293] on div "[DATE] Submitted [PERSON_NAME] FINA 3313 Fall 2025" at bounding box center [818, 293] width 1110 height 72
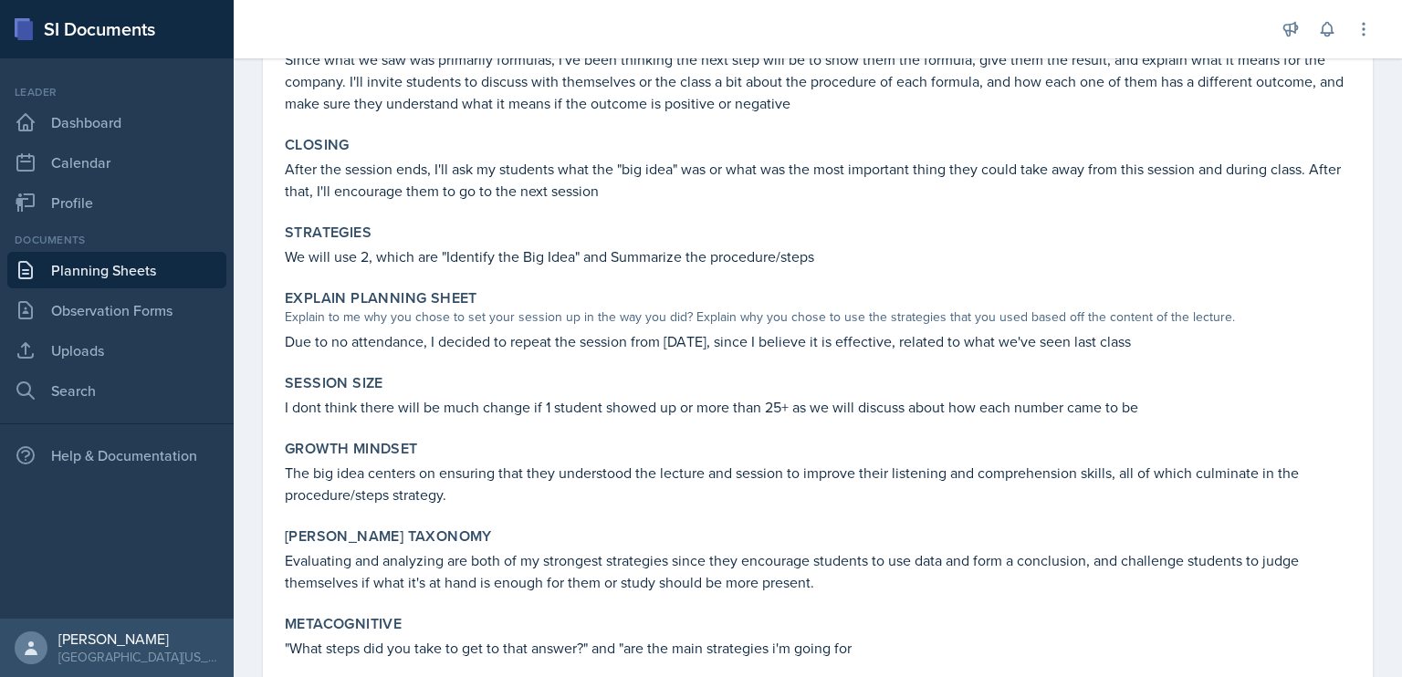
scroll to position [441, 0]
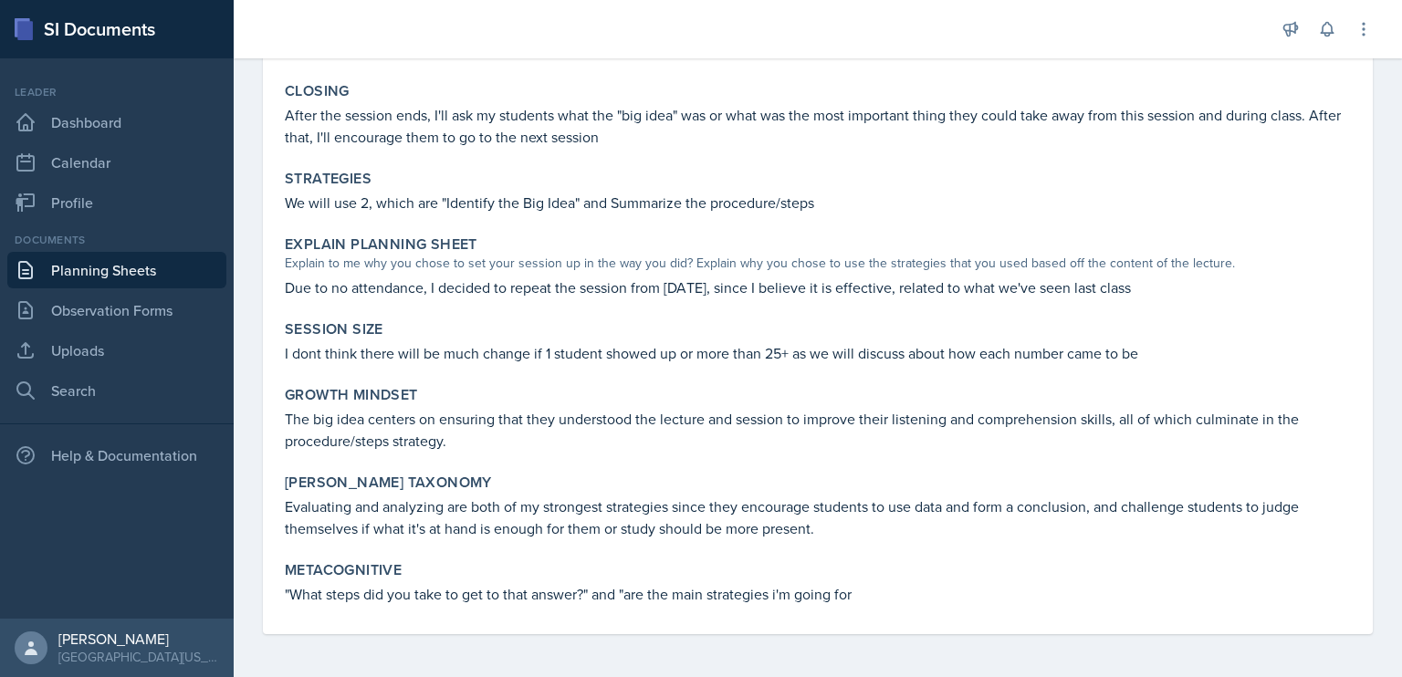
click at [121, 267] on link "Planning Sheets" at bounding box center [116, 270] width 219 height 37
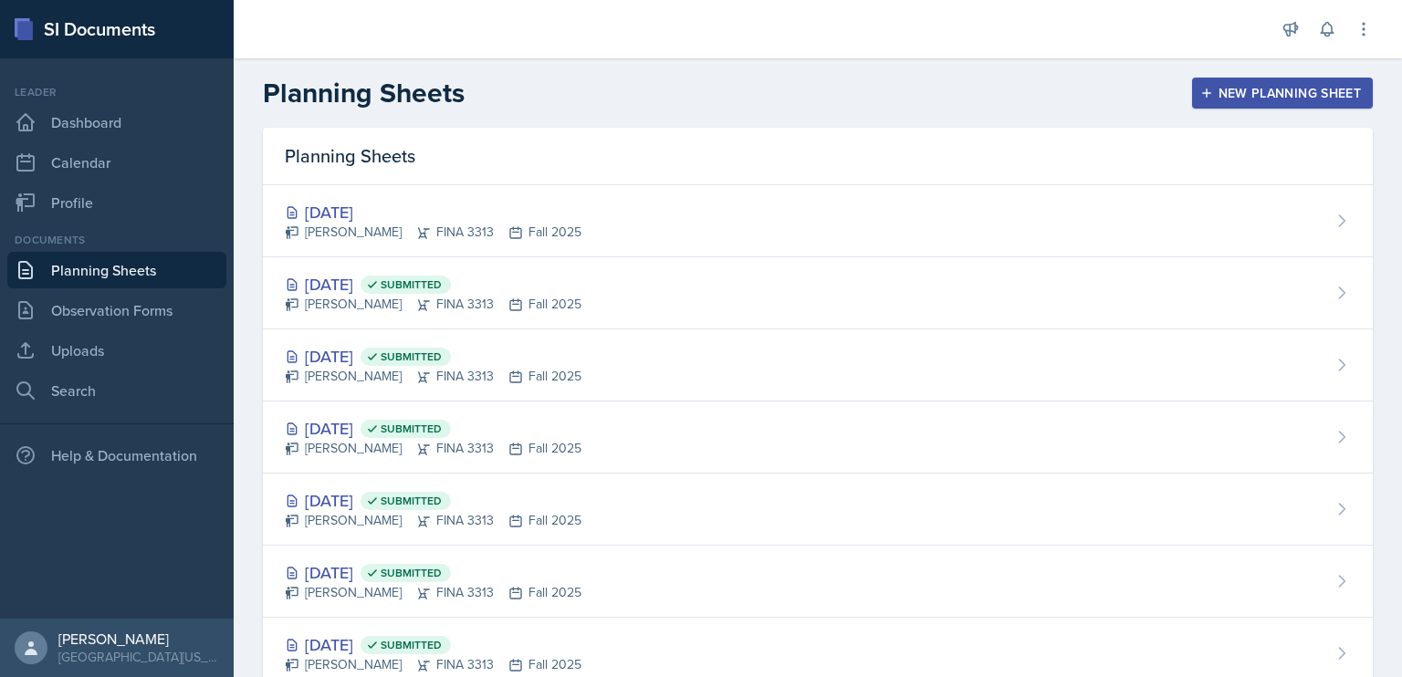
click at [568, 202] on div "[DATE] [PERSON_NAME] FINA 3313 Fall 2025" at bounding box center [818, 221] width 1110 height 72
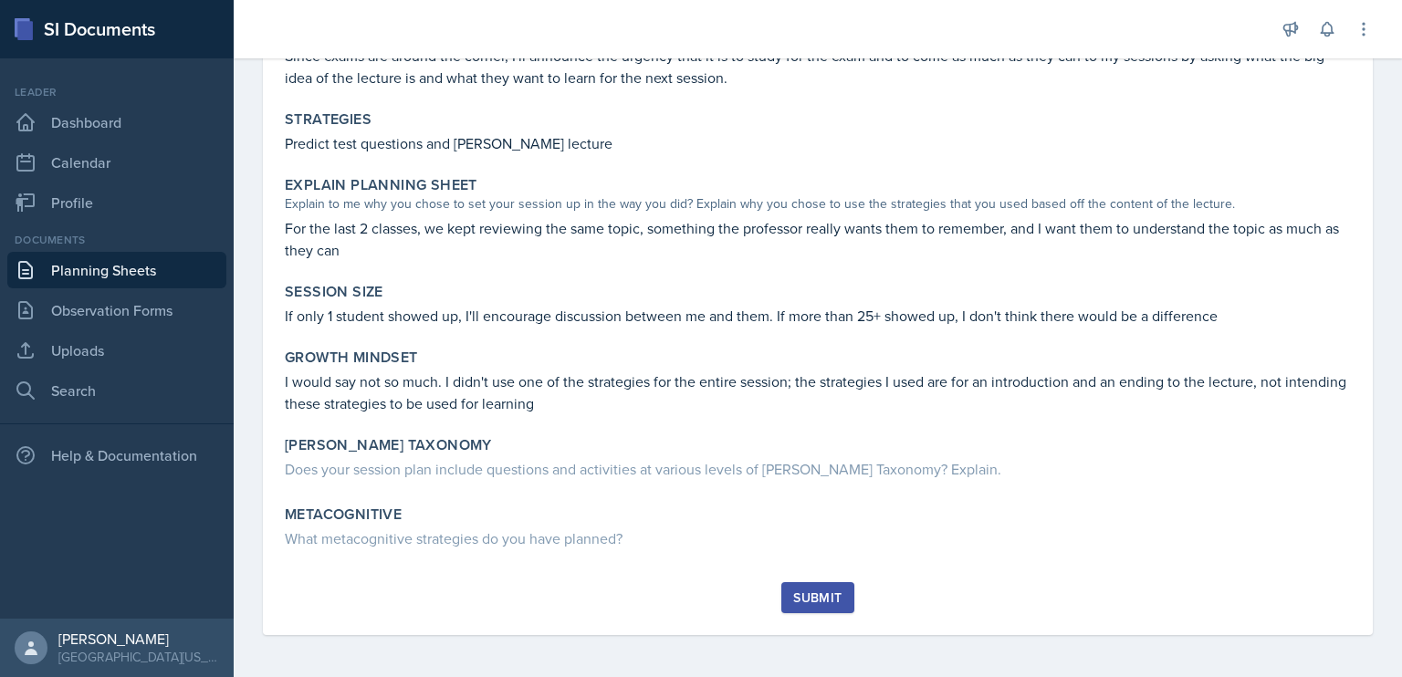
click at [519, 479] on div "[PERSON_NAME] Taxonomy Does your session plan include questions and activities …" at bounding box center [818, 460] width 1081 height 62
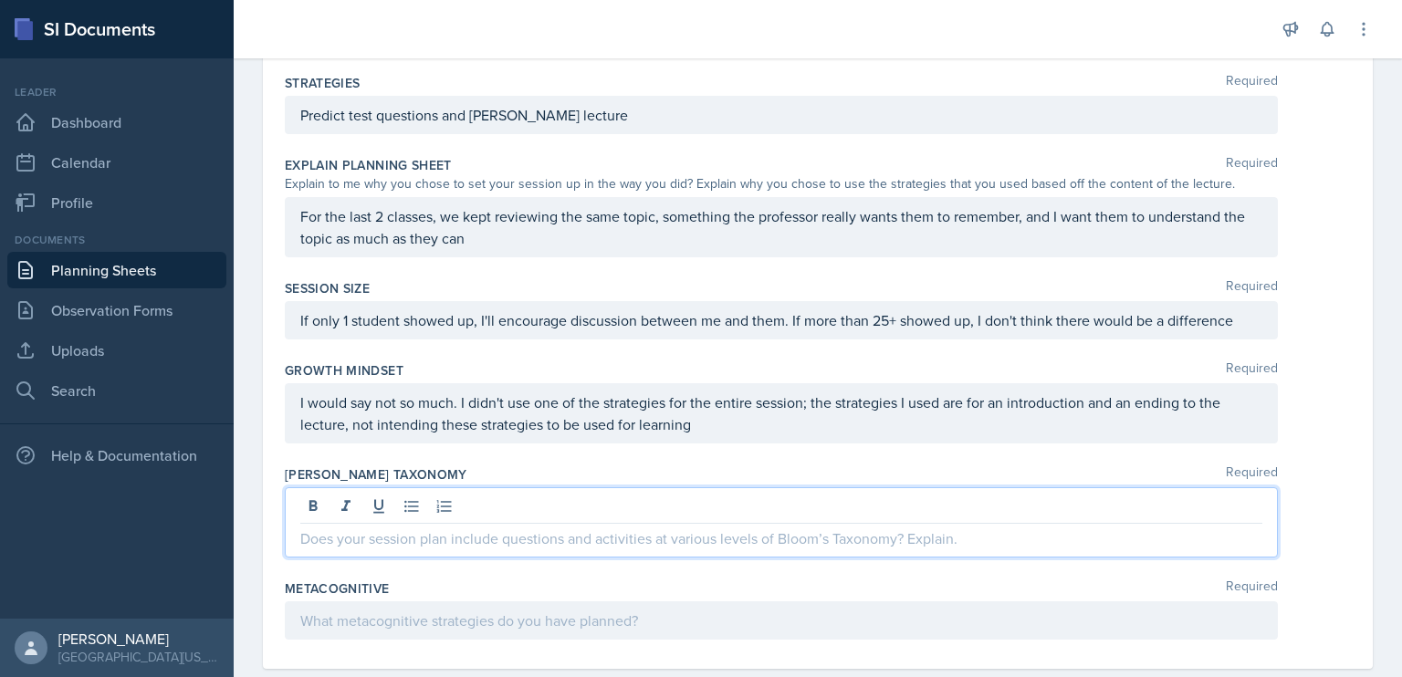
click at [471, 528] on p at bounding box center [781, 539] width 962 height 22
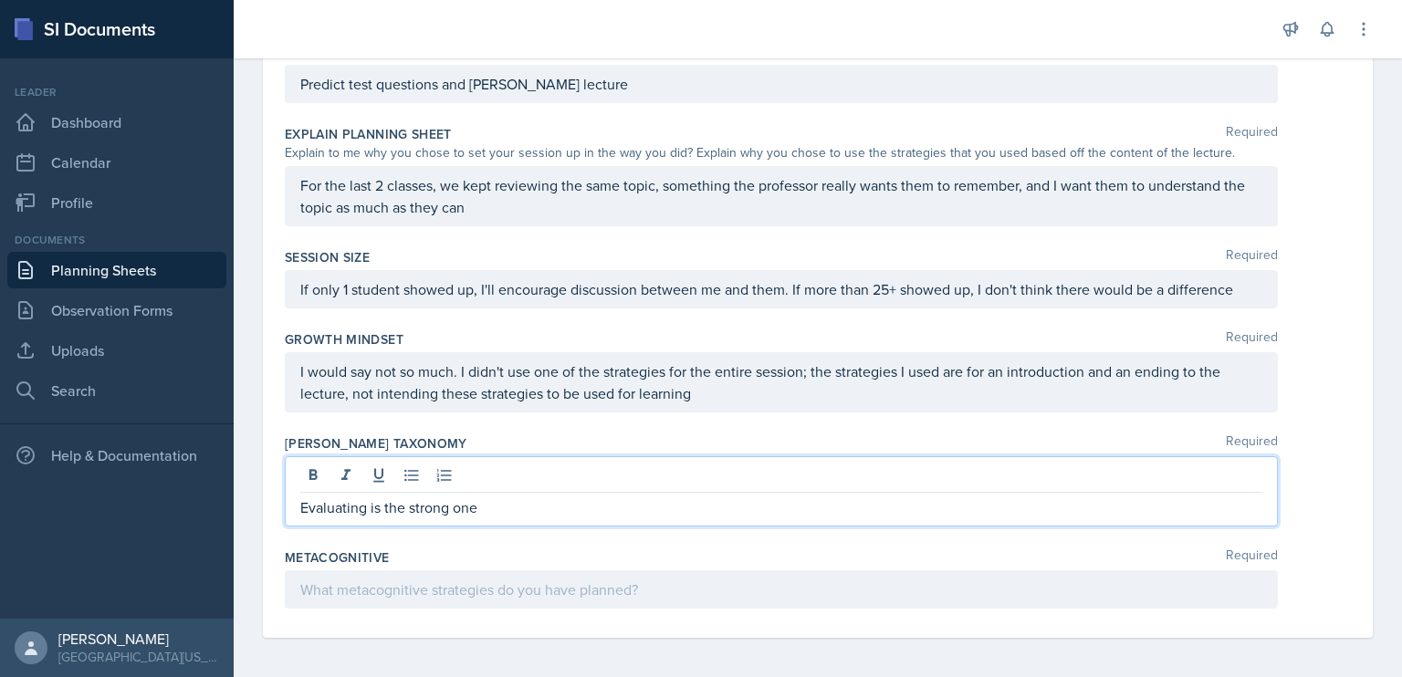
click at [369, 503] on p "Evaluating is the strong one" at bounding box center [781, 508] width 962 height 22
click at [611, 508] on p "Evaluating and applying are strong one" at bounding box center [781, 508] width 962 height 22
drag, startPoint x: 611, startPoint y: 508, endPoint x: 270, endPoint y: 512, distance: 340.5
click at [270, 512] on div "Date [DATE] [DATE] 31 1 2 3 4 5 6 7 8 9 10 11 12 13 14 15 16 17 18 19 20 21 22 …" at bounding box center [818, 23] width 1110 height 1230
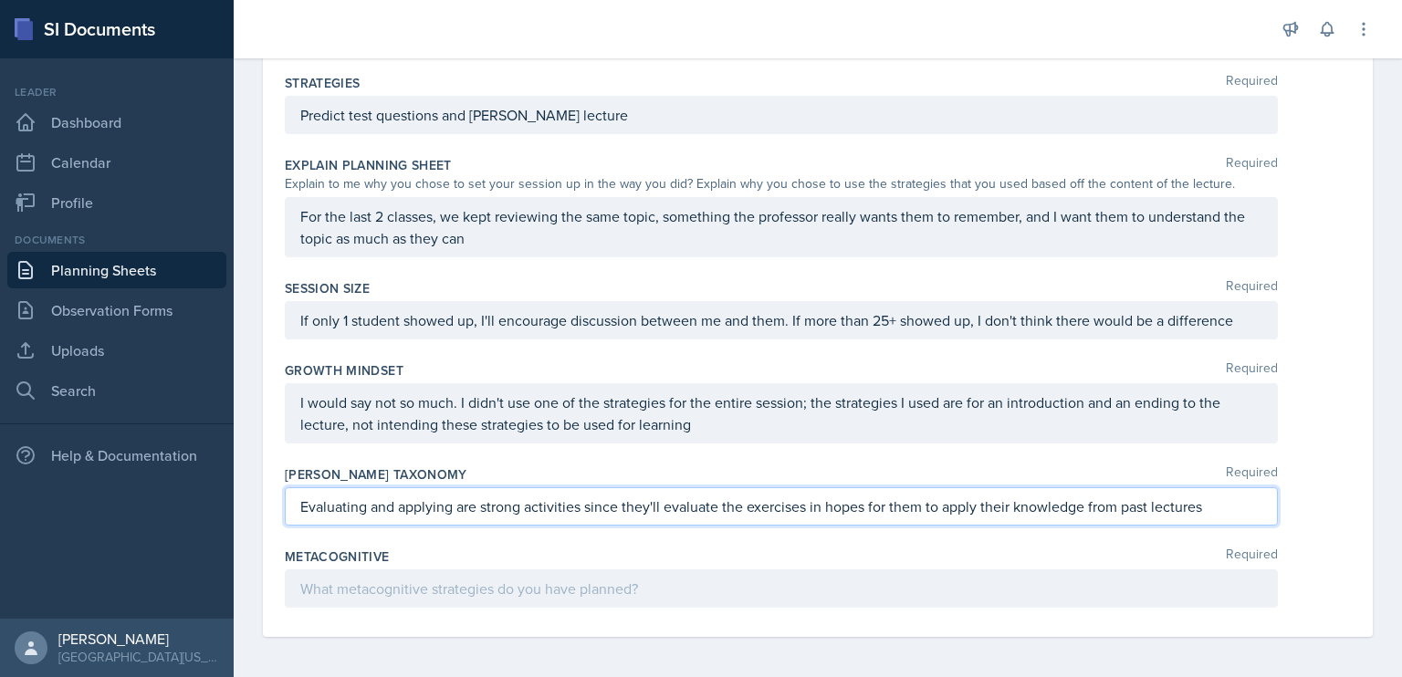
click at [1212, 496] on p "Evaluating and applying are strong activities since they'll evaluate the exerci…" at bounding box center [781, 507] width 962 height 22
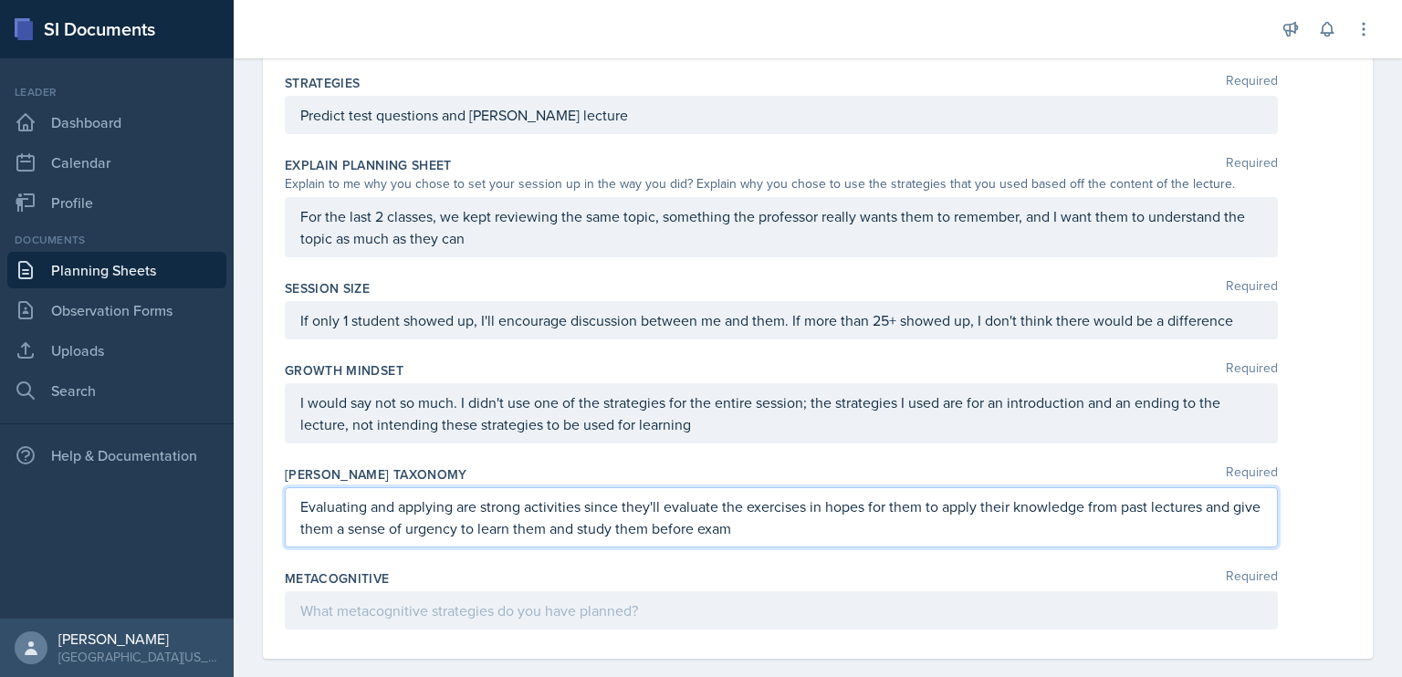
scroll to position [726, 0]
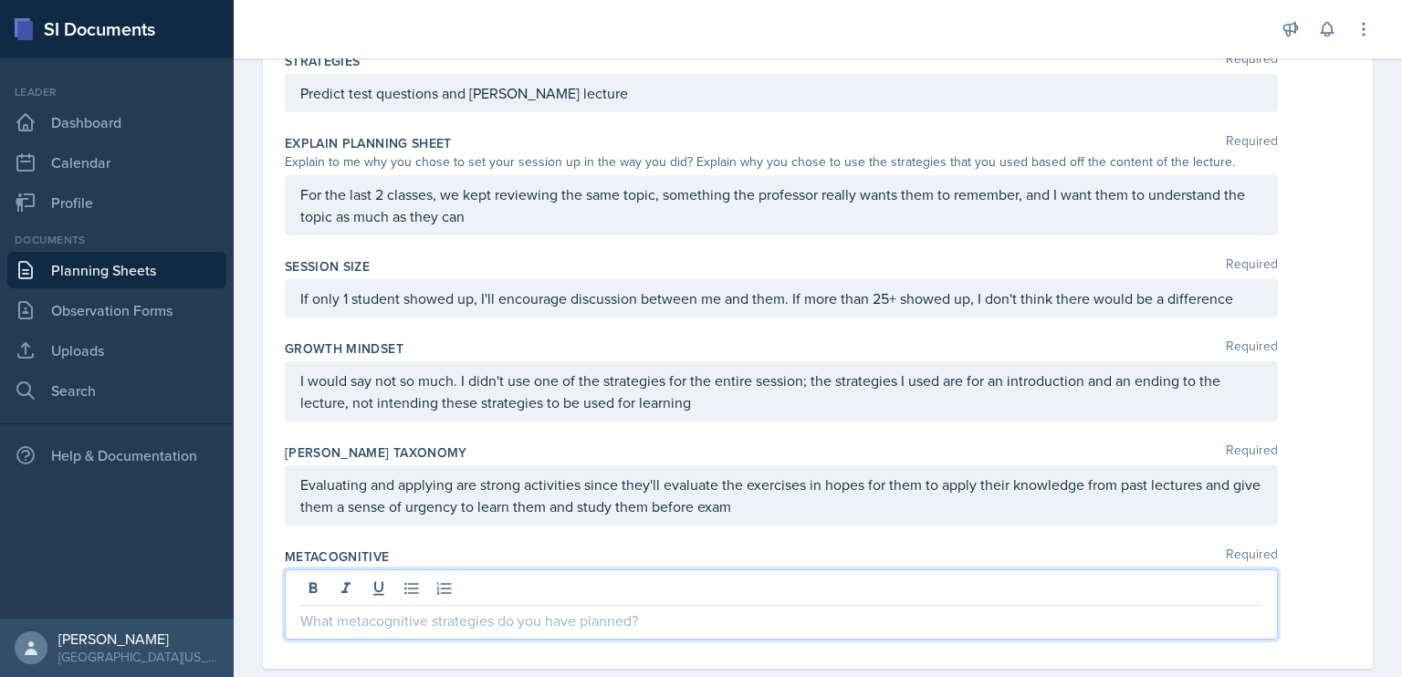
click at [773, 610] on p at bounding box center [781, 621] width 962 height 22
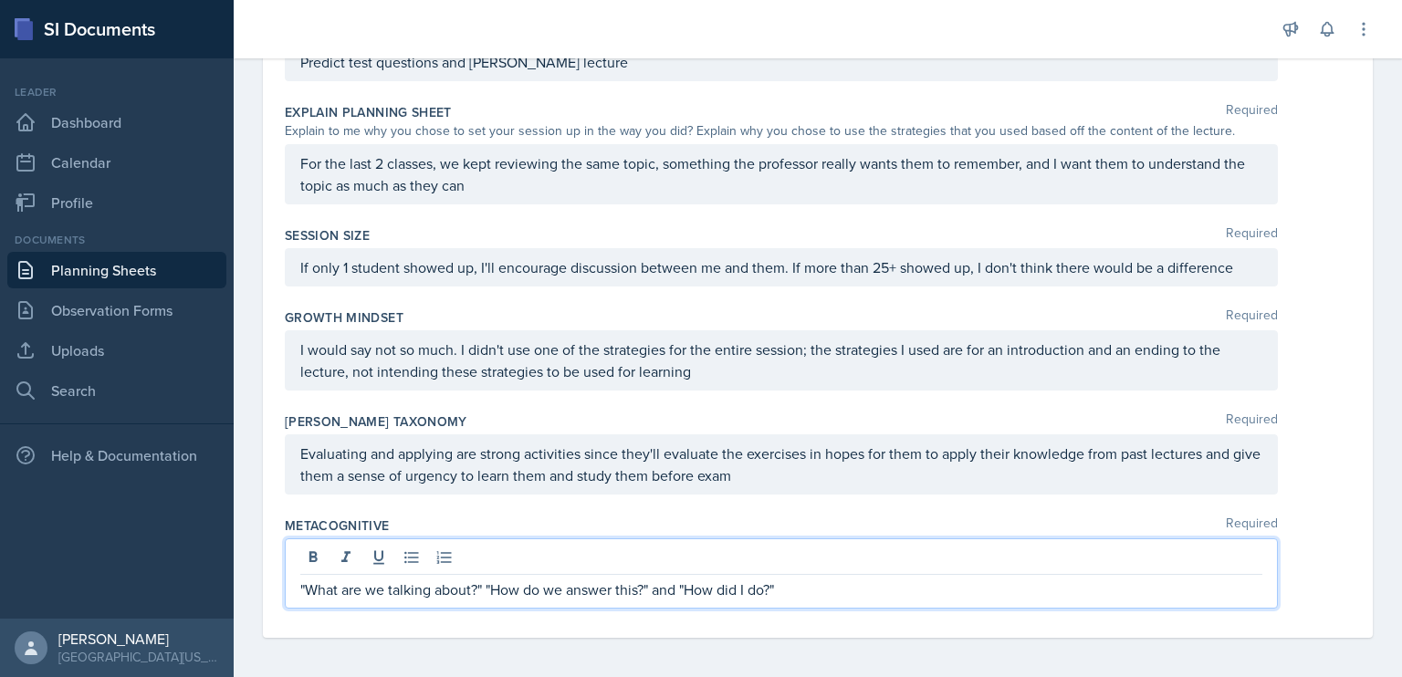
click at [755, 509] on div "Metacognitive Required "What are we talking about?" "How do we answer this?" an…" at bounding box center [818, 566] width 1066 height 114
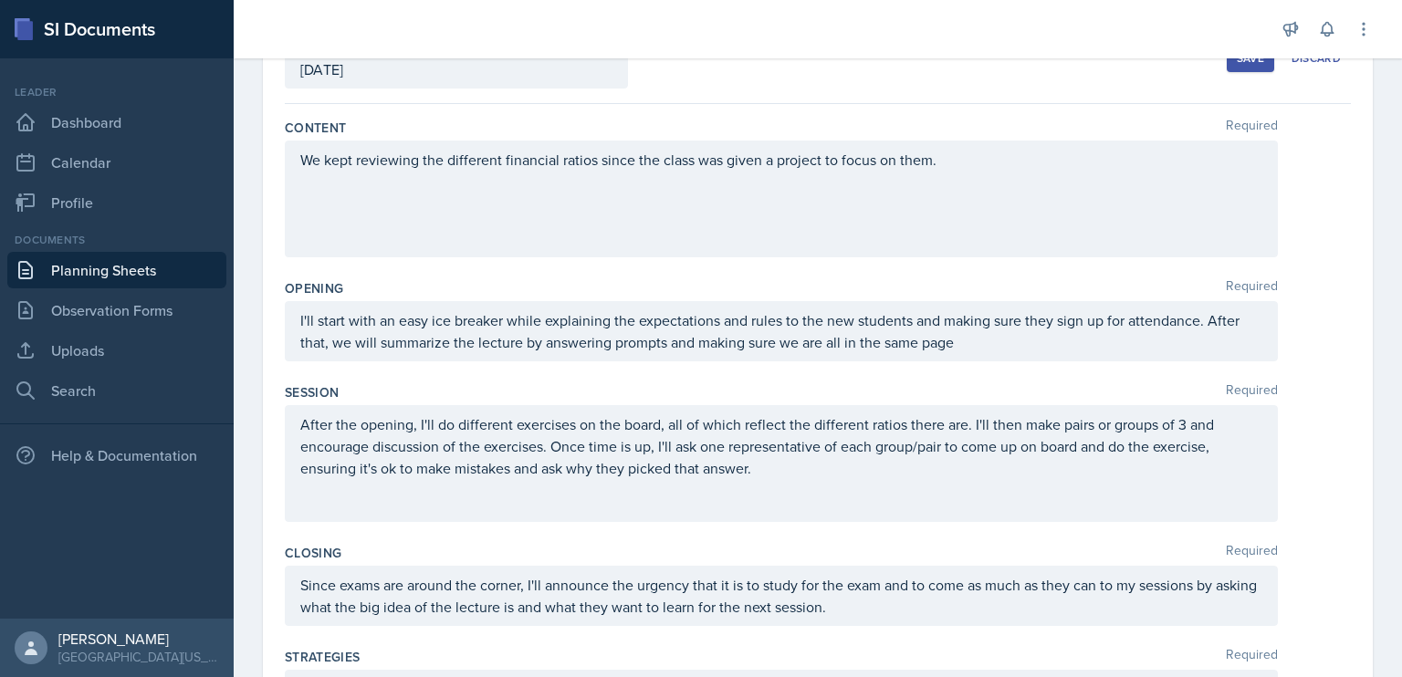
scroll to position [0, 0]
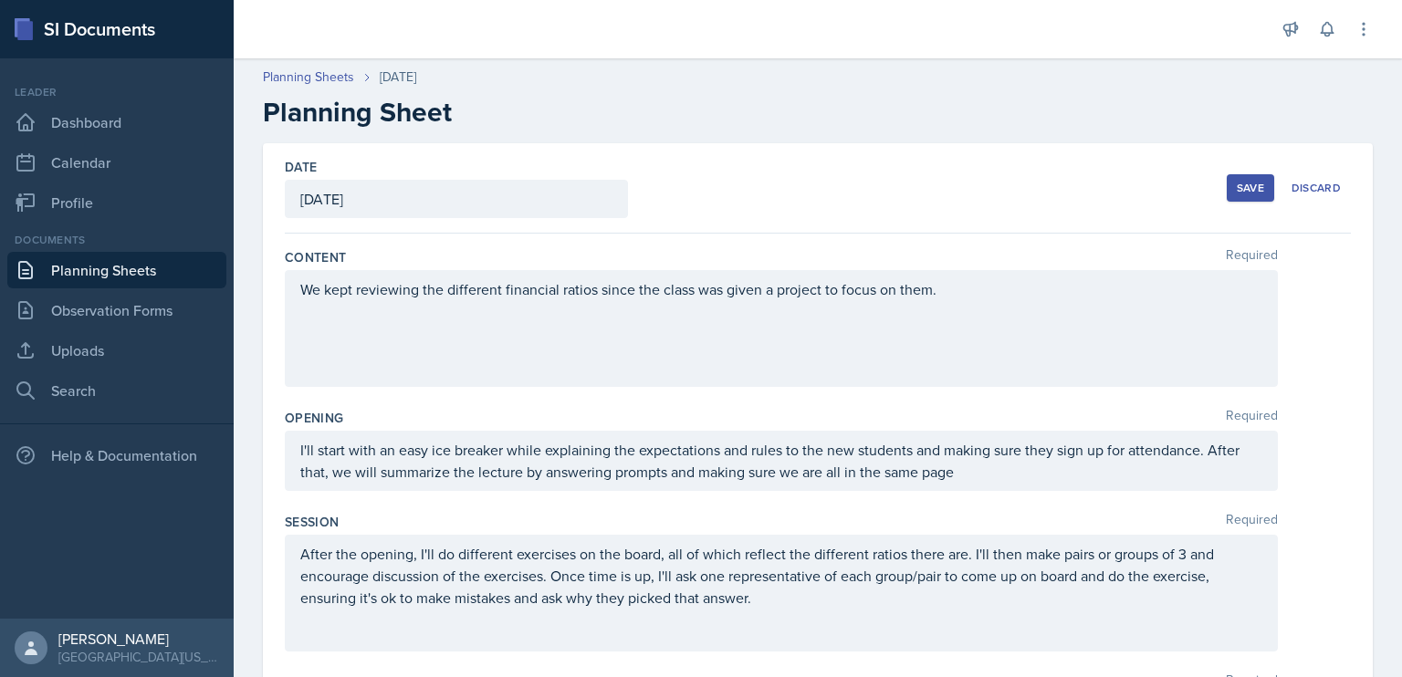
drag, startPoint x: 978, startPoint y: 207, endPoint x: 989, endPoint y: 212, distance: 11.9
click at [989, 212] on div "Date [DATE] [DATE] 31 1 2 3 4 5 6 7 8 9 10 11 12 13 14 15 16 17 18 19 20 21 22 …" at bounding box center [818, 188] width 1066 height 90
click at [1237, 193] on div "Save" at bounding box center [1250, 188] width 27 height 15
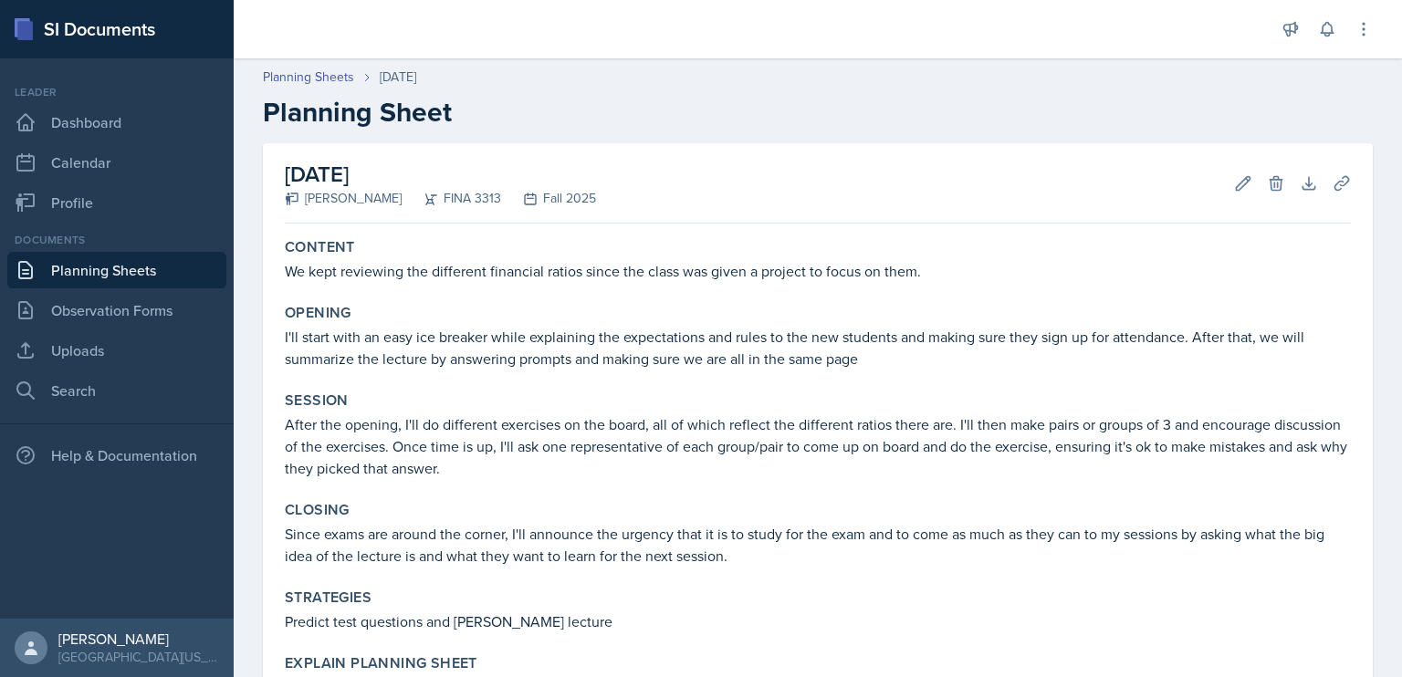
scroll to position [493, 0]
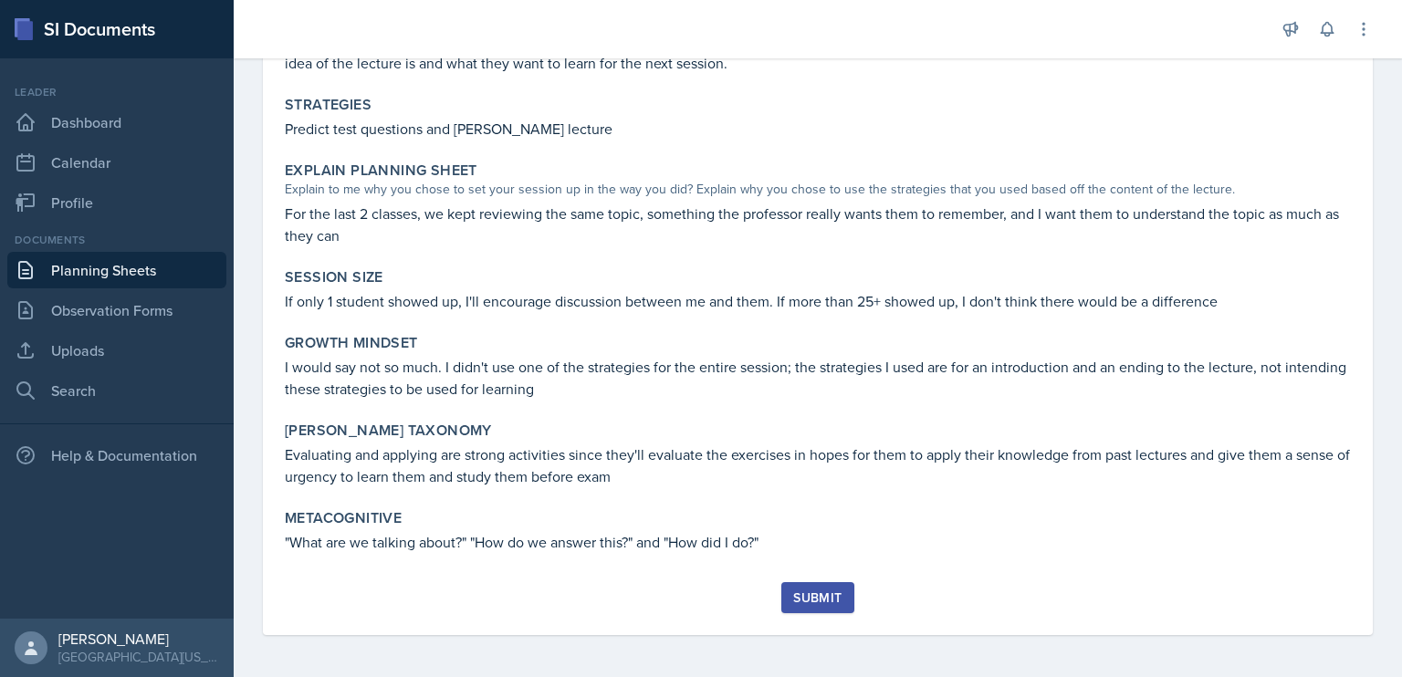
click at [785, 598] on button "Submit" at bounding box center [817, 597] width 72 height 31
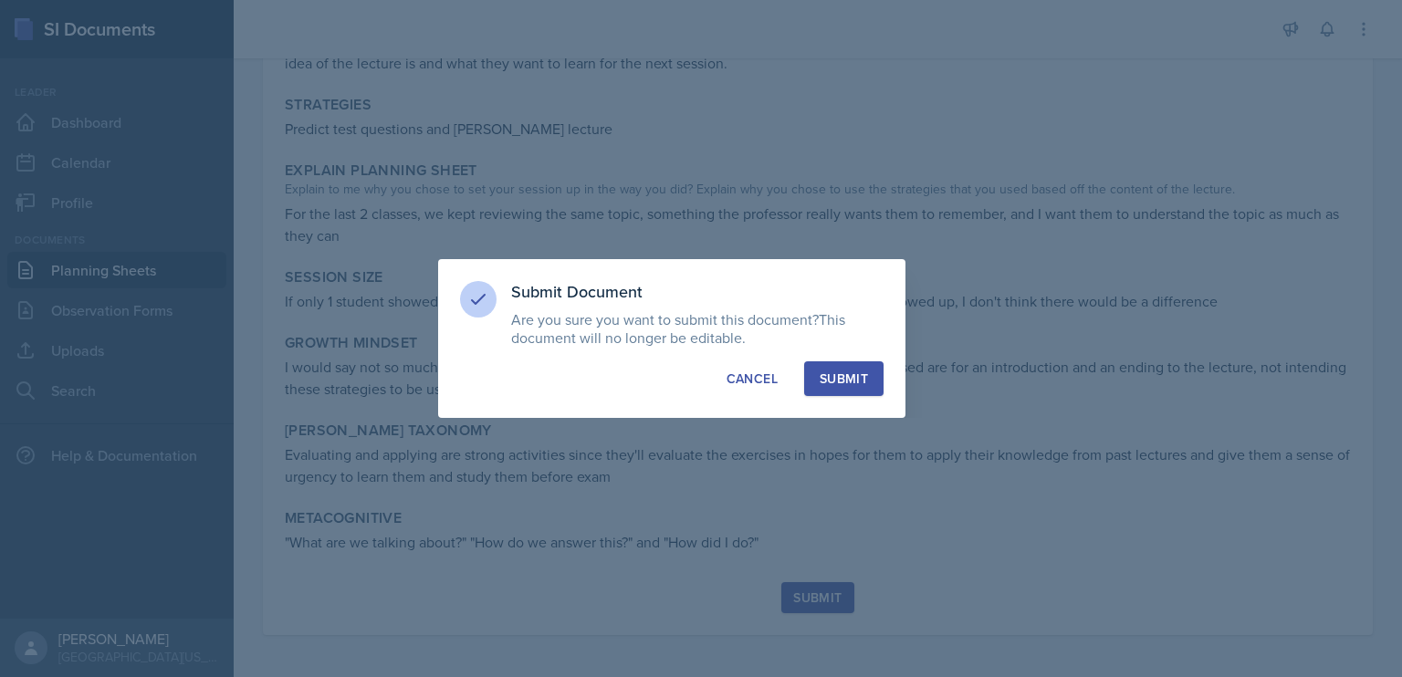
click at [833, 370] on div "Submit" at bounding box center [844, 379] width 48 height 18
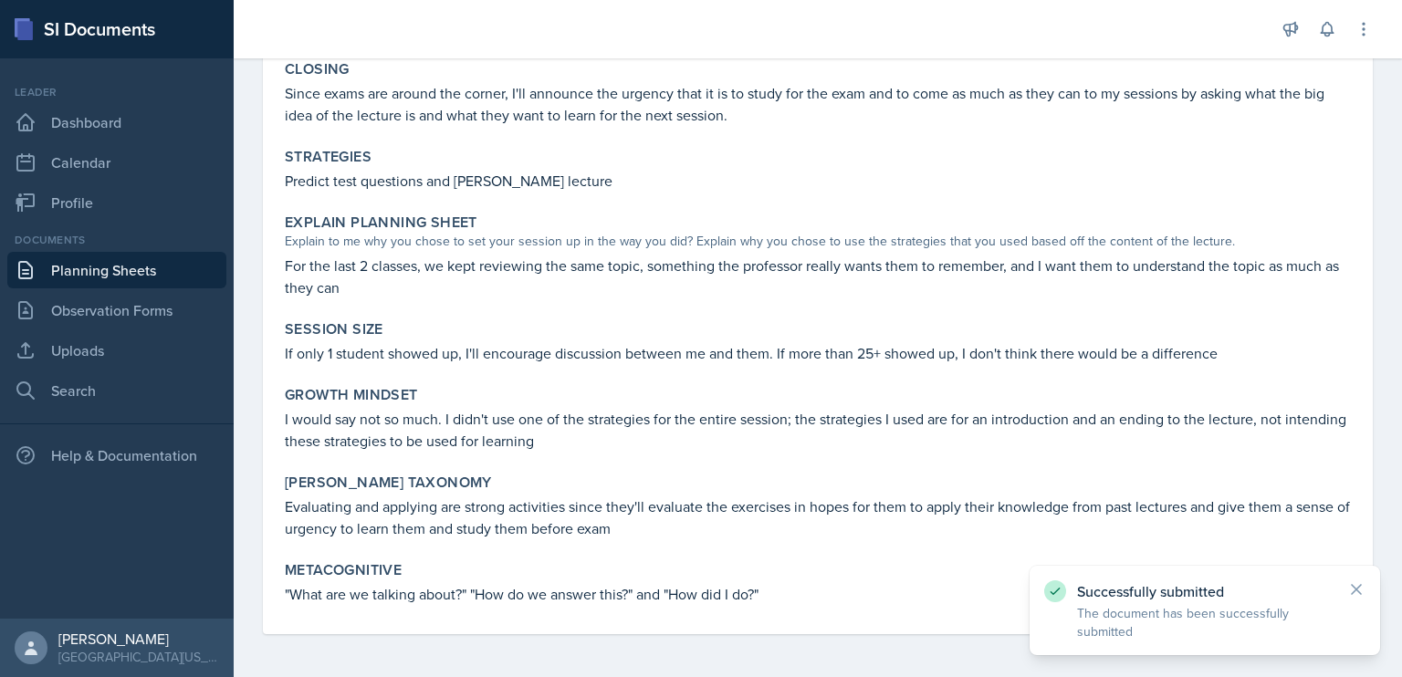
scroll to position [0, 0]
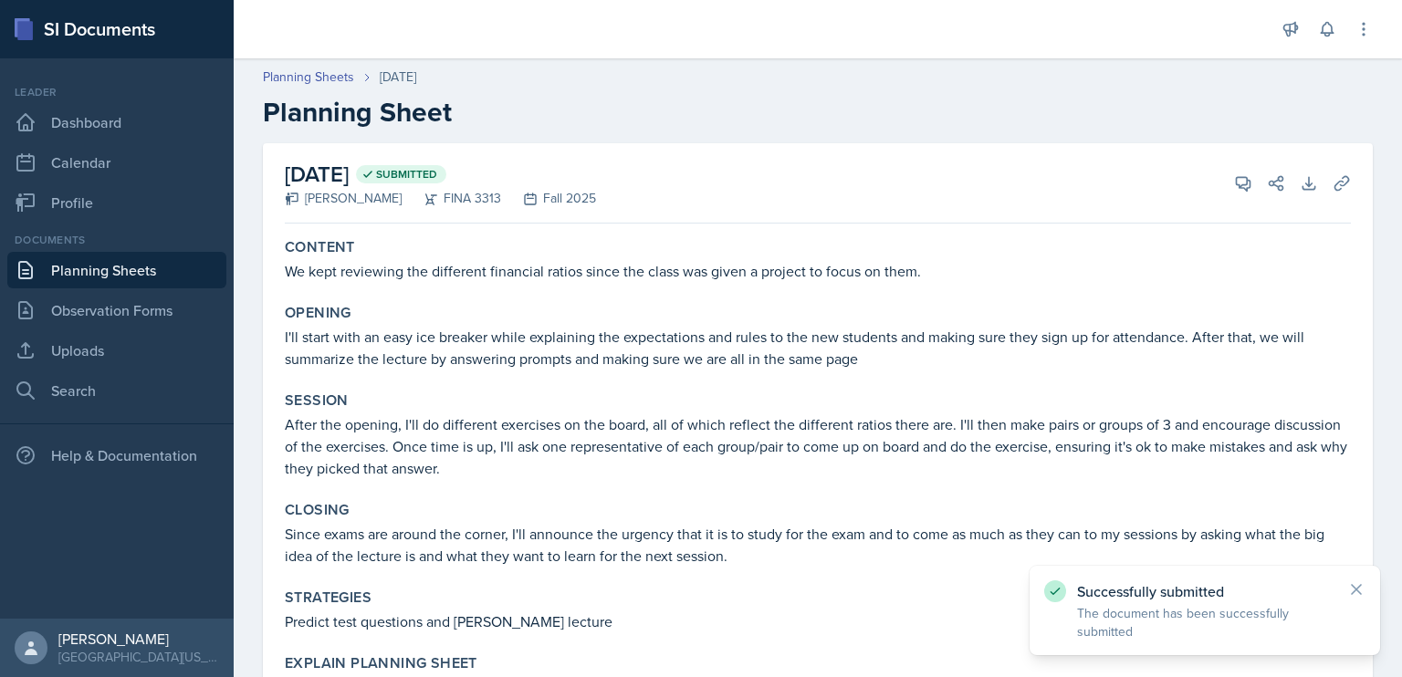
click at [122, 276] on link "Planning Sheets" at bounding box center [116, 270] width 219 height 37
